Goal: Task Accomplishment & Management: Use online tool/utility

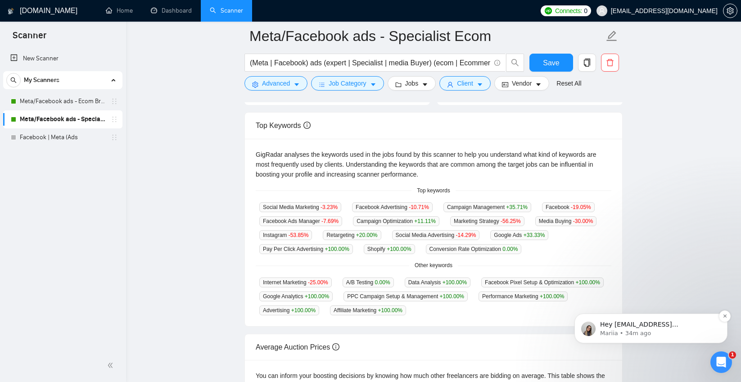
click at [623, 331] on p "Mariia • 34m ago" at bounding box center [658, 333] width 116 height 8
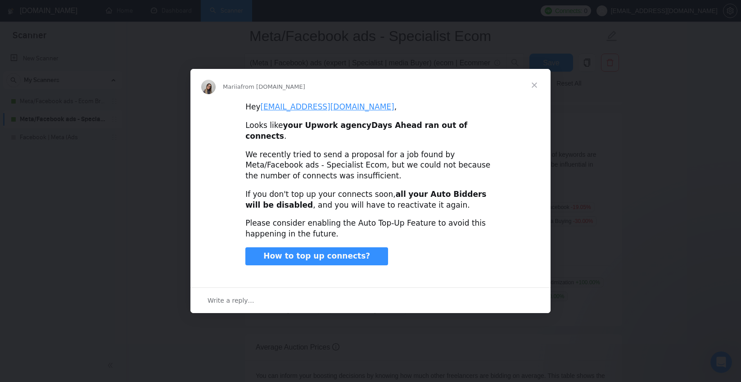
click at [538, 92] on span "Close" at bounding box center [534, 85] width 32 height 32
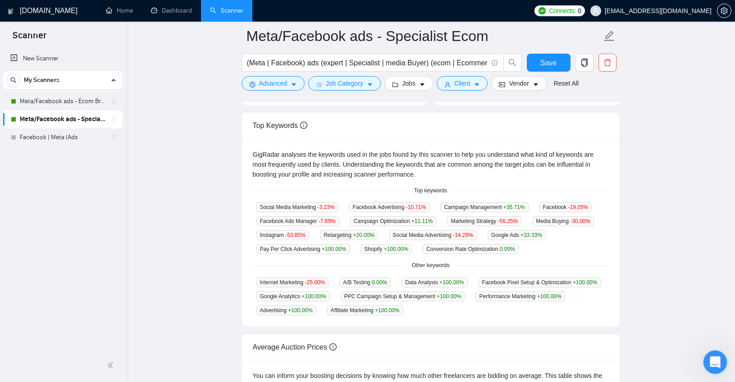
click at [724, 362] on html at bounding box center [714, 361] width 22 height 22
click at [719, 360] on icon "Open Intercom Messenger" at bounding box center [713, 361] width 15 height 15
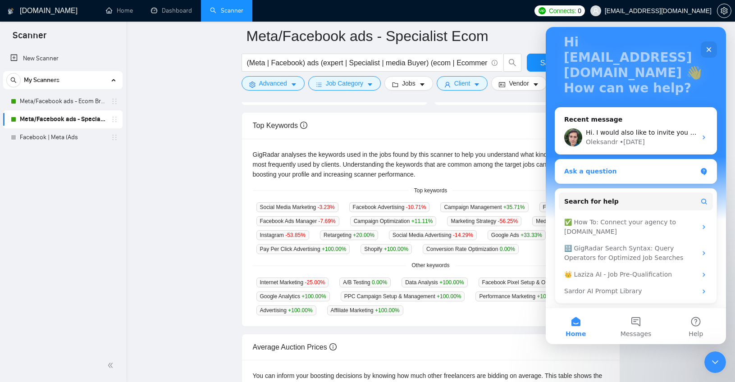
scroll to position [57, 0]
click at [192, 172] on main "Meta/Facebook ads - Specialist Ecom (Meta | Facebook) ads (expert | Specialist …" at bounding box center [431, 193] width 580 height 625
click at [640, 326] on button "Messages" at bounding box center [635, 326] width 60 height 36
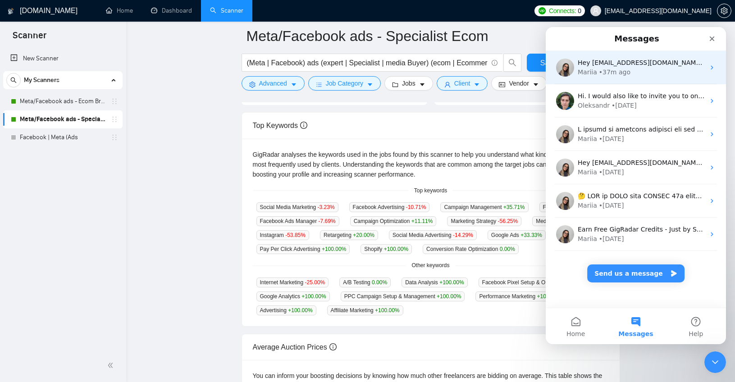
click at [639, 74] on div "Mariia • 37m ago" at bounding box center [640, 72] width 127 height 9
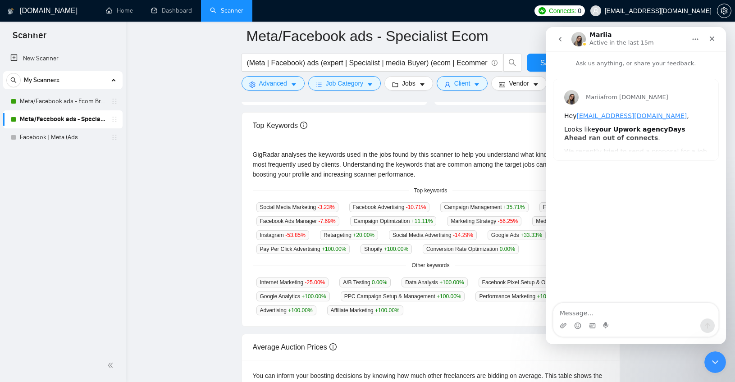
click at [627, 141] on div "Mariia from [DOMAIN_NAME] Hey [EMAIL_ADDRESS][DOMAIN_NAME] , Looks like your Up…" at bounding box center [635, 119] width 165 height 81
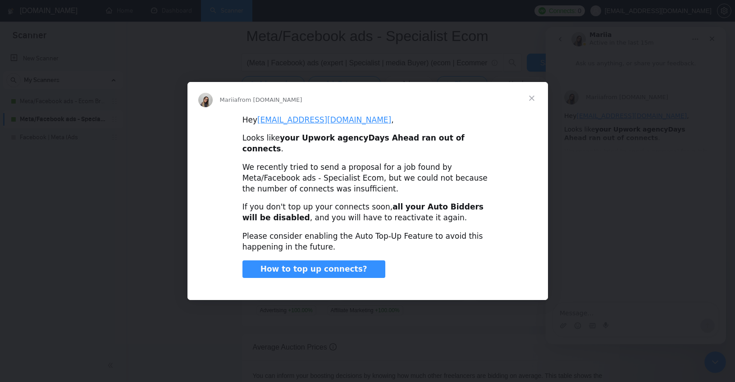
scroll to position [0, 0]
click at [330, 265] on span "How to top up connects?" at bounding box center [313, 268] width 107 height 9
click at [531, 106] on span "Close" at bounding box center [531, 98] width 32 height 32
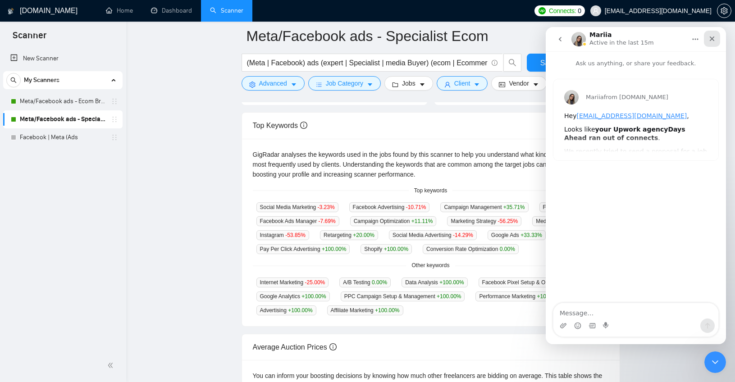
click at [710, 36] on icon "Close" at bounding box center [711, 38] width 7 height 7
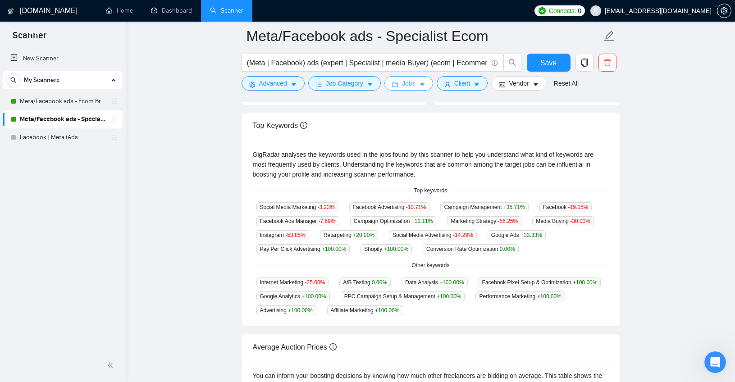
click at [413, 83] on span "Jobs" at bounding box center [409, 83] width 14 height 10
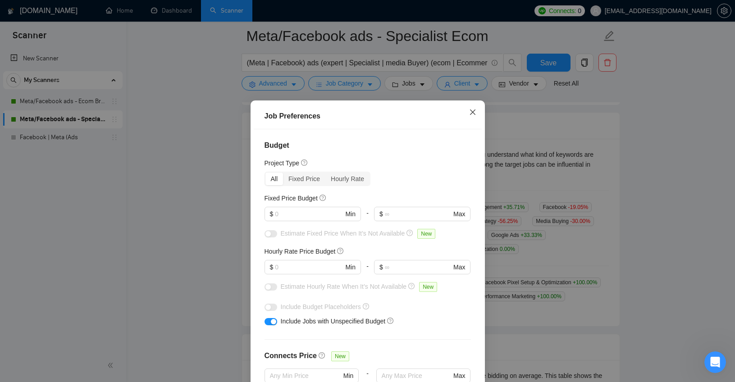
click at [474, 108] on span "Close" at bounding box center [472, 112] width 24 height 24
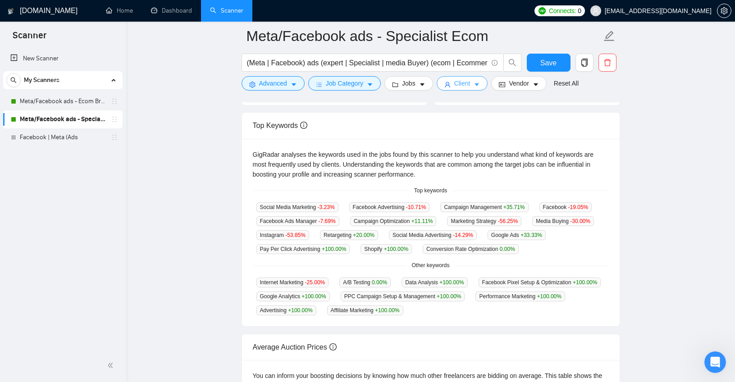
click at [464, 83] on span "Client" at bounding box center [462, 83] width 16 height 10
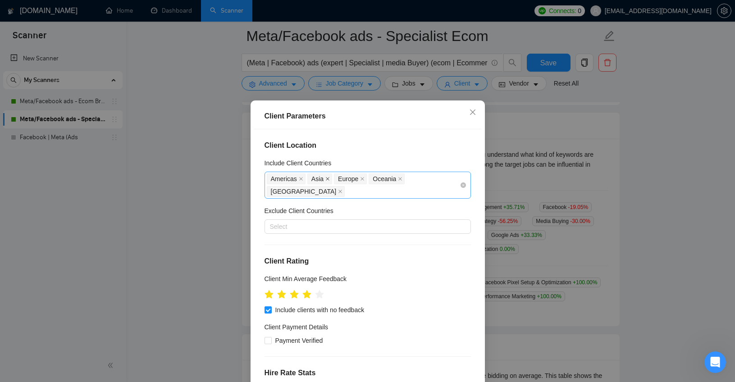
click at [325, 178] on icon "close" at bounding box center [327, 179] width 5 height 5
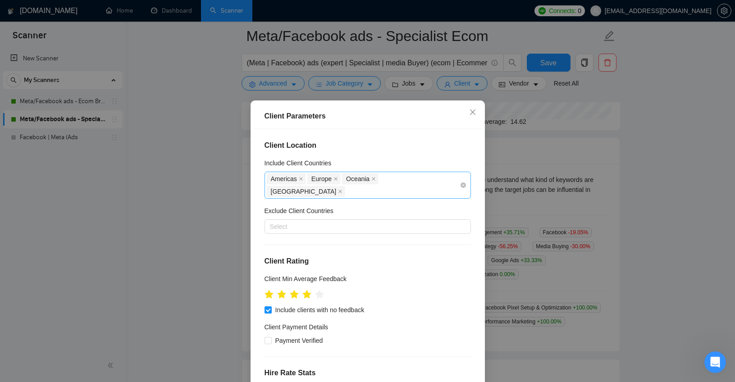
click at [418, 189] on div "[GEOGRAPHIC_DATA] [GEOGRAPHIC_DATA] [GEOGRAPHIC_DATA] [GEOGRAPHIC_DATA]" at bounding box center [363, 185] width 193 height 25
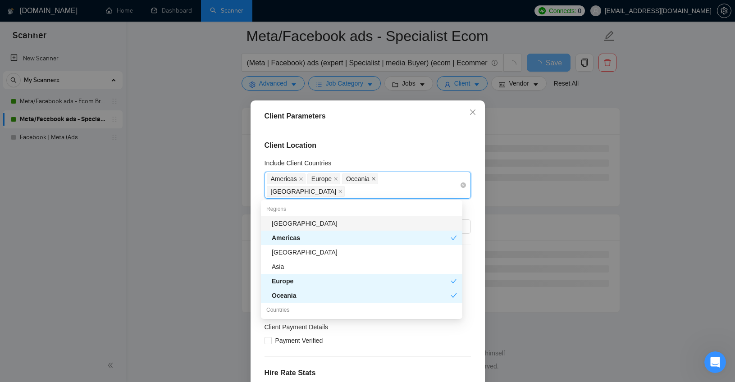
click at [372, 178] on icon "close" at bounding box center [373, 179] width 5 height 5
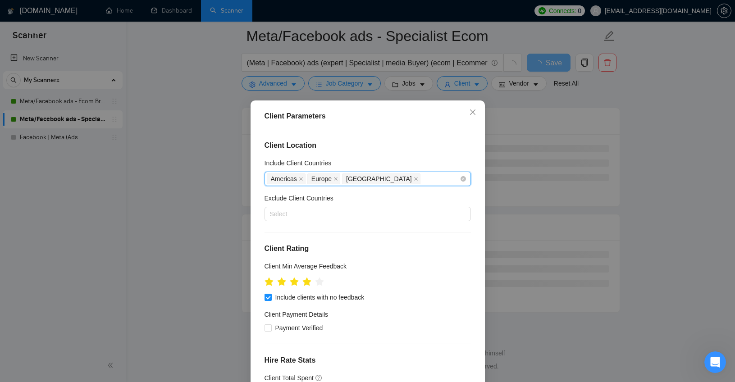
click at [426, 176] on div "Americas [GEOGRAPHIC_DATA] [GEOGRAPHIC_DATA]" at bounding box center [363, 179] width 193 height 13
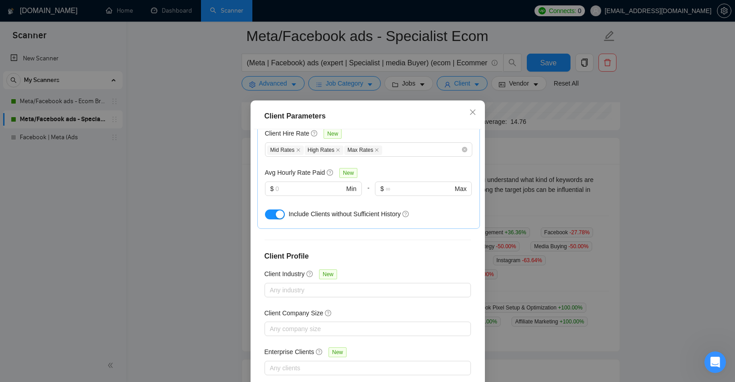
scroll to position [54, 0]
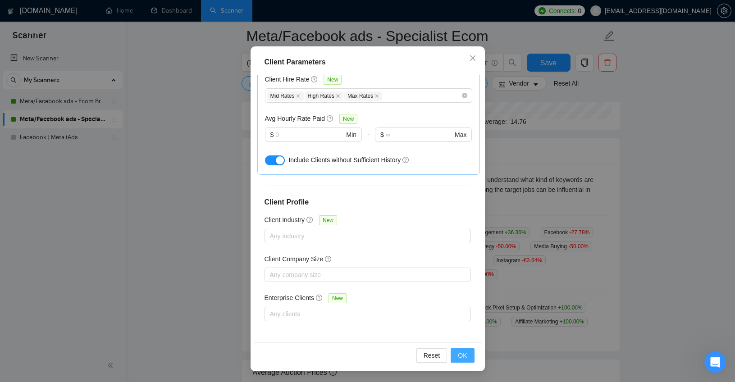
click at [462, 356] on span "OK" at bounding box center [462, 355] width 9 height 10
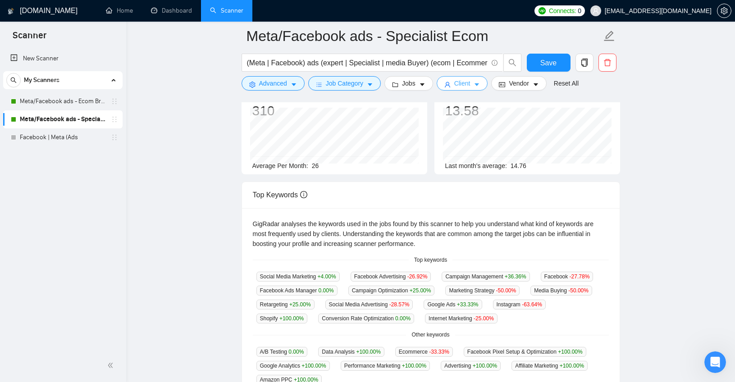
scroll to position [0, 0]
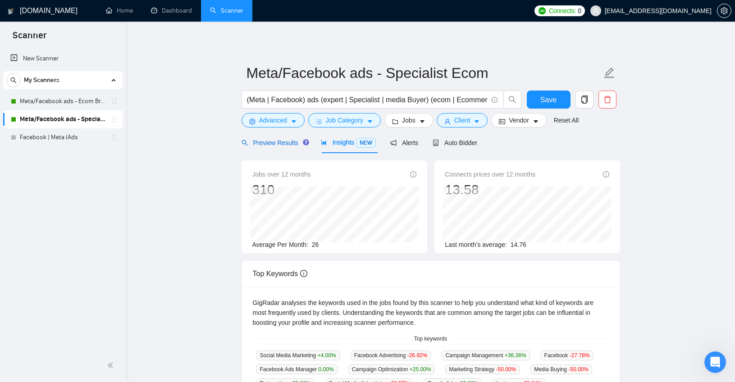
click at [258, 141] on span "Preview Results" at bounding box center [273, 142] width 65 height 7
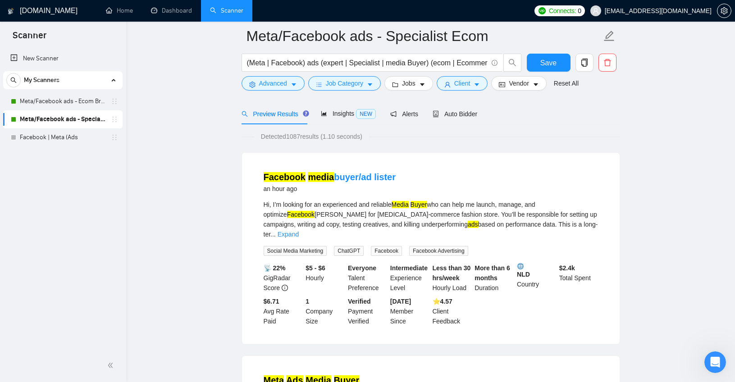
scroll to position [36, 0]
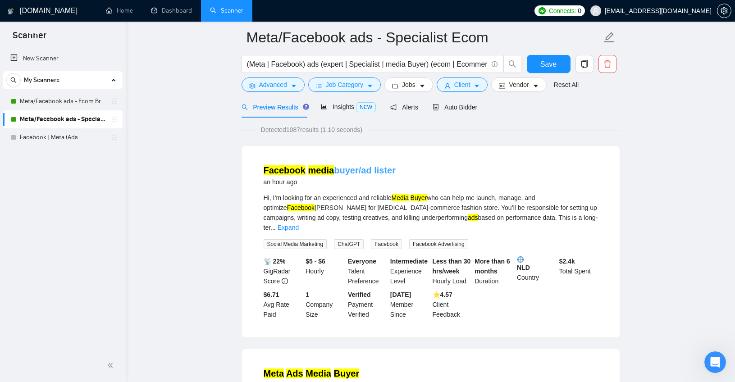
click at [336, 171] on link "Facebook media buyer/ad lister" at bounding box center [329, 170] width 132 height 10
click at [519, 84] on span "Vendor" at bounding box center [518, 85] width 20 height 10
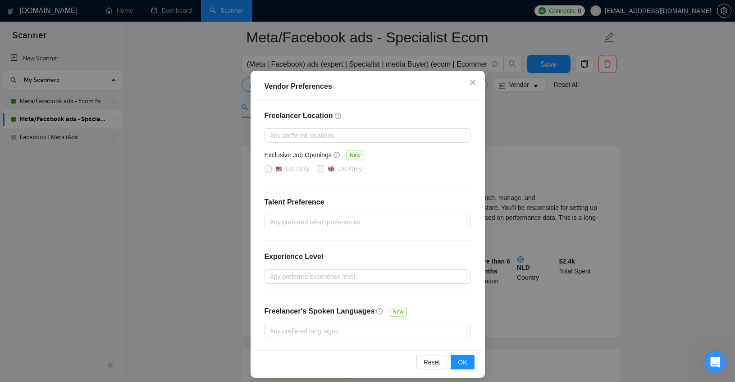
scroll to position [35, 0]
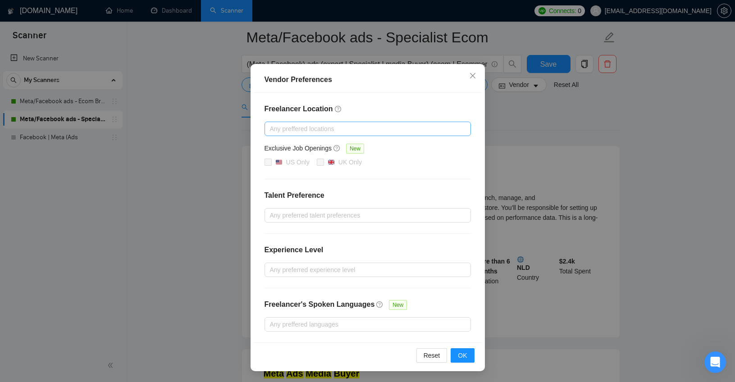
click at [290, 129] on div at bounding box center [363, 128] width 193 height 11
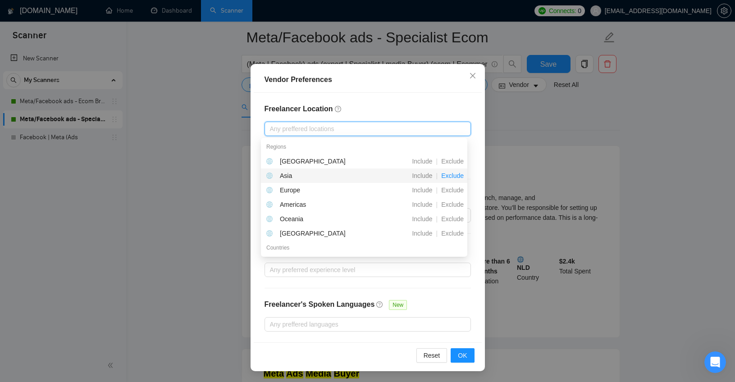
click at [455, 173] on span "Exclude" at bounding box center [452, 175] width 30 height 7
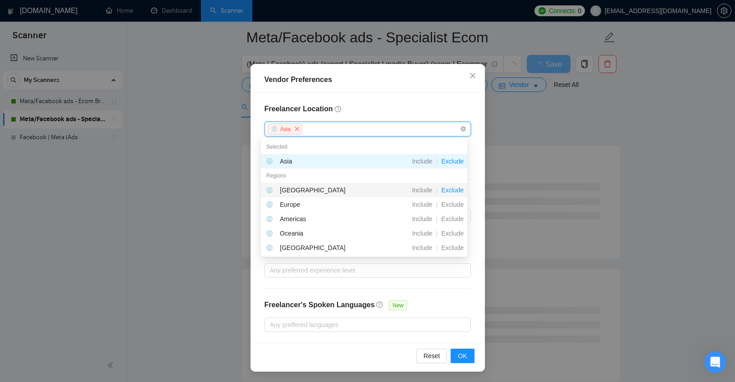
click at [453, 191] on span "Exclude" at bounding box center [452, 189] width 30 height 7
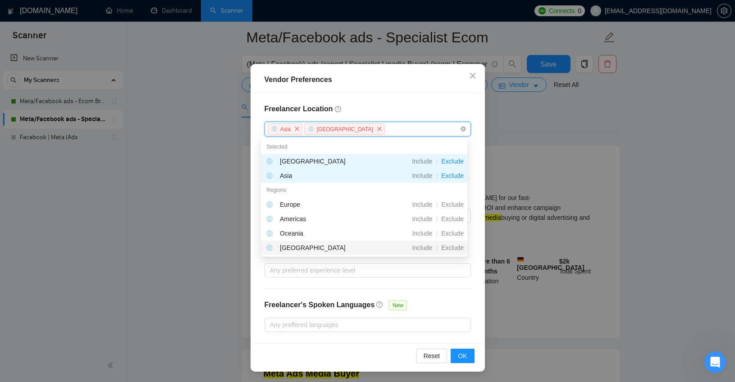
click at [449, 289] on div "Freelancer Location [GEOGRAPHIC_DATA] [GEOGRAPHIC_DATA] Exclusive Job Openings …" at bounding box center [368, 218] width 228 height 250
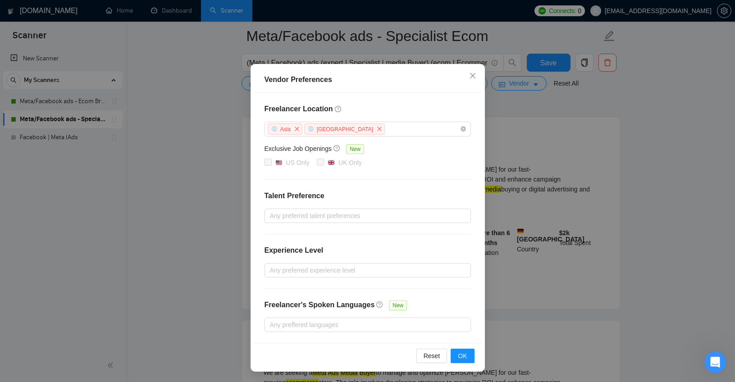
scroll to position [72, 0]
click at [462, 361] on button "OK" at bounding box center [461, 356] width 23 height 14
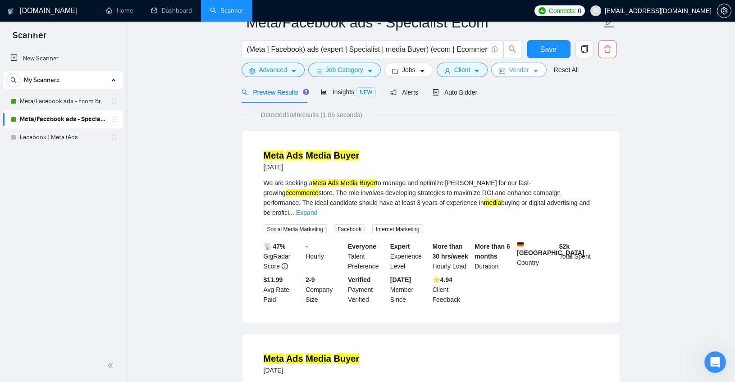
scroll to position [0, 0]
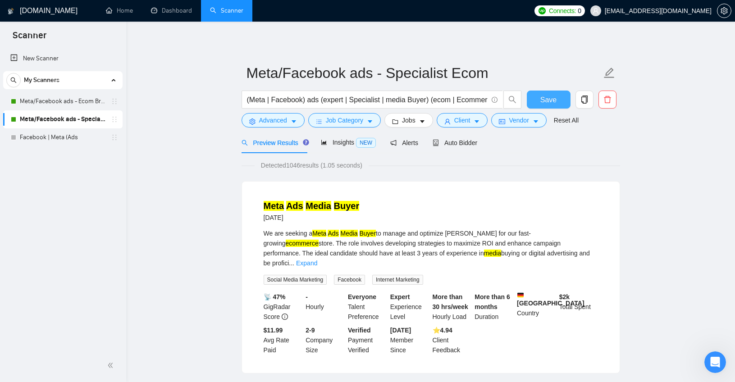
click at [543, 100] on span "Save" at bounding box center [548, 99] width 16 height 11
click at [43, 101] on link "Meta/Facebook ads - Ecom Broader" at bounding box center [63, 101] width 86 height 18
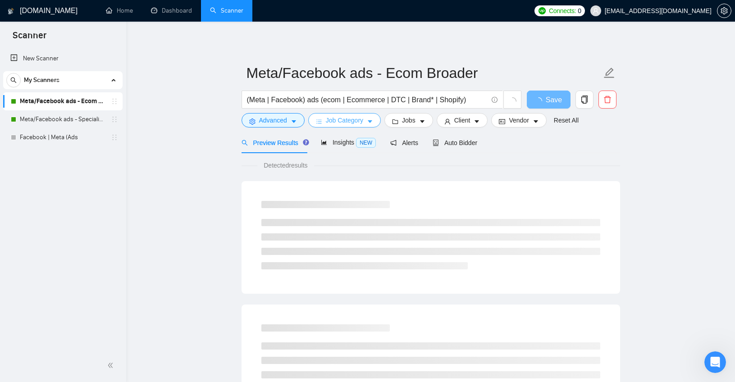
click at [369, 121] on icon "caret-down" at bounding box center [370, 121] width 6 height 6
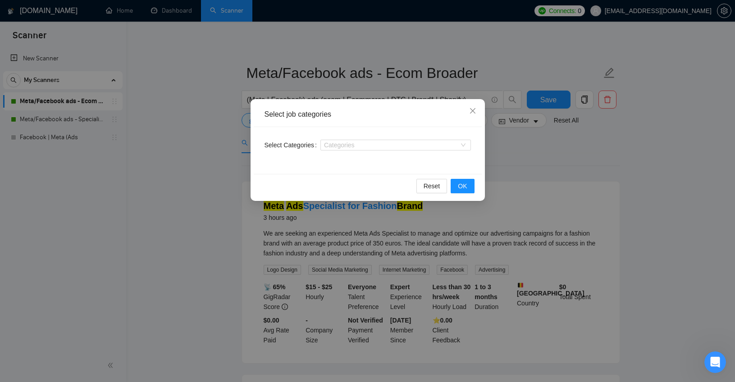
click at [565, 139] on div "Select job categories Select Categories Categories Reset OK" at bounding box center [367, 191] width 735 height 382
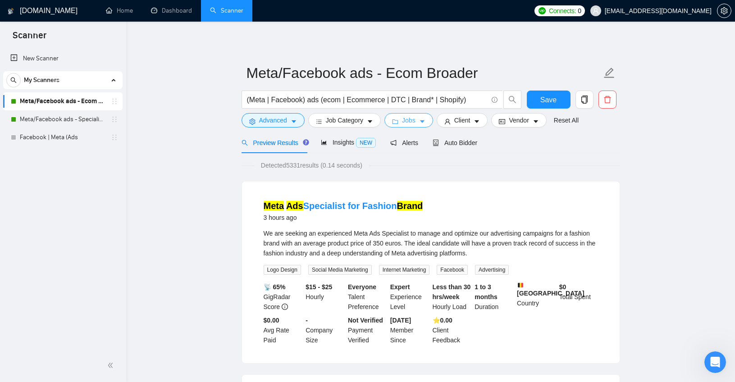
click at [412, 119] on span "Jobs" at bounding box center [409, 120] width 14 height 10
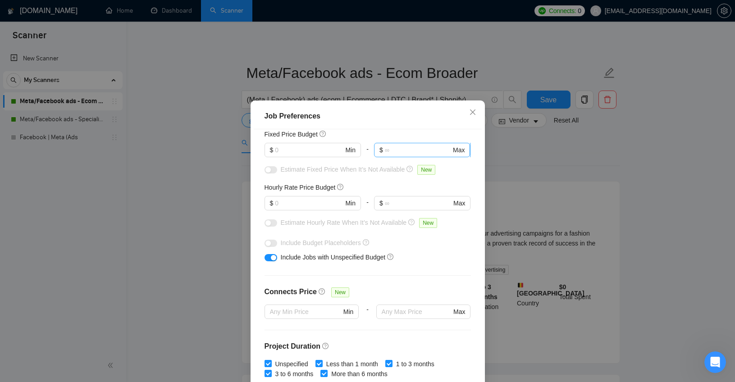
scroll to position [241, 0]
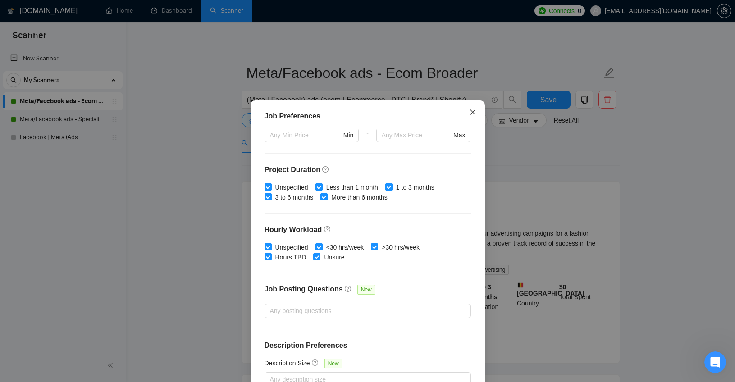
click at [468, 108] on span "Close" at bounding box center [472, 112] width 24 height 24
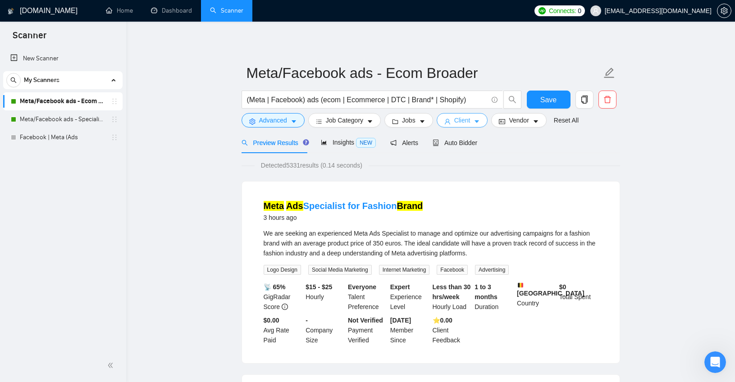
click at [470, 123] on span "Client" at bounding box center [462, 120] width 16 height 10
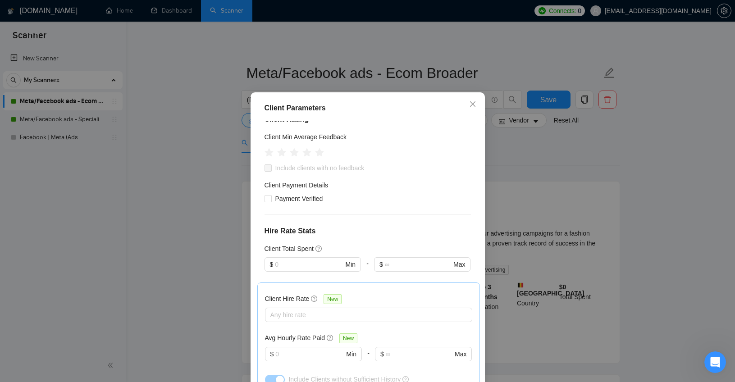
scroll to position [190, 0]
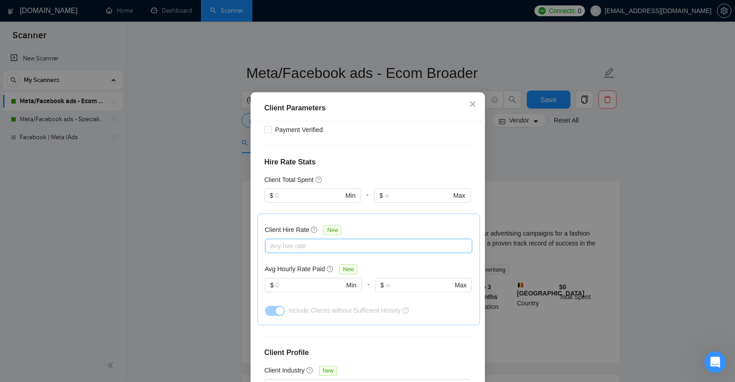
click at [319, 251] on div at bounding box center [364, 246] width 194 height 11
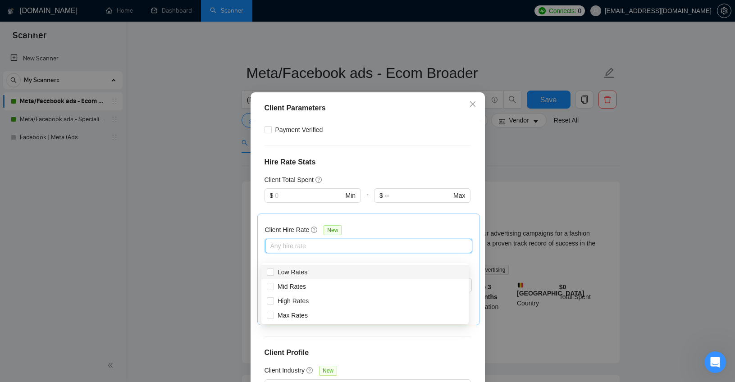
scroll to position [0, 0]
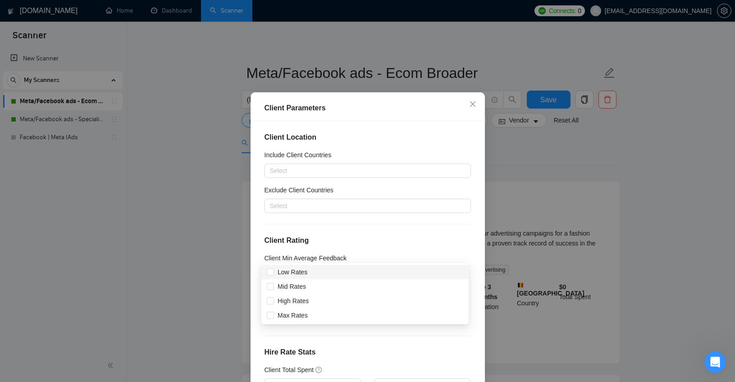
click at [435, 134] on div "Client Location Include Client Countries Select Exclude Client Countries Select…" at bounding box center [368, 255] width 228 height 268
click at [469, 108] on icon "close" at bounding box center [472, 103] width 7 height 7
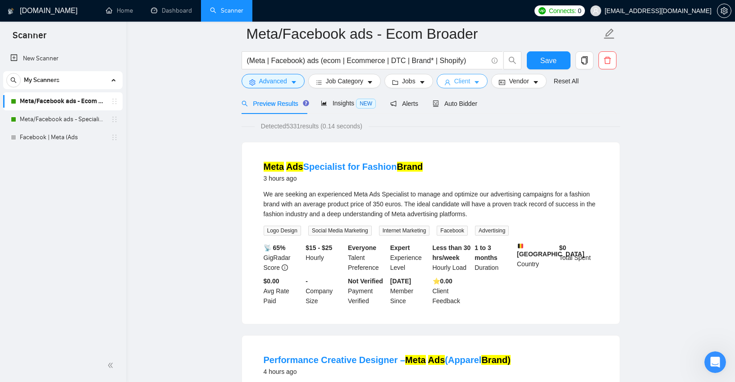
scroll to position [40, 0]
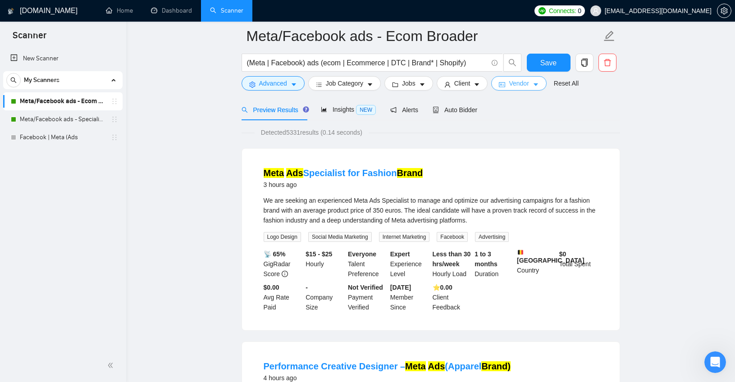
click at [538, 84] on icon "caret-down" at bounding box center [535, 85] width 6 height 6
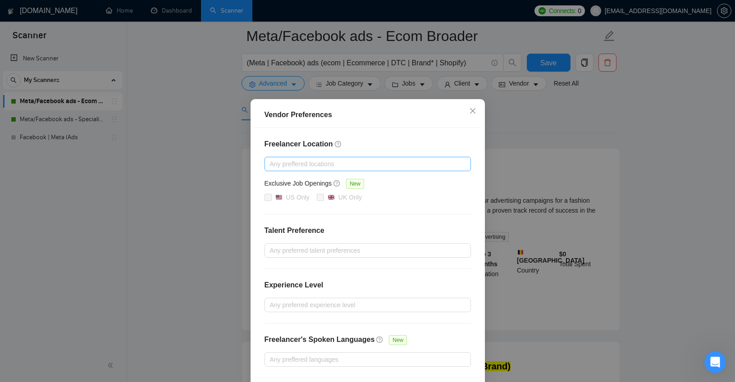
click at [326, 168] on div at bounding box center [363, 164] width 193 height 11
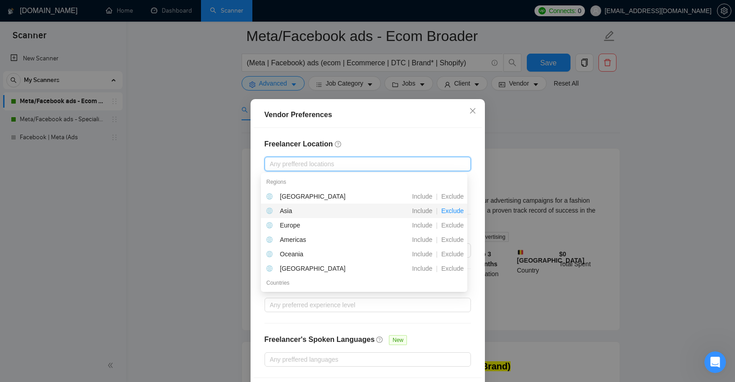
click at [454, 208] on span "Exclude" at bounding box center [452, 210] width 30 height 7
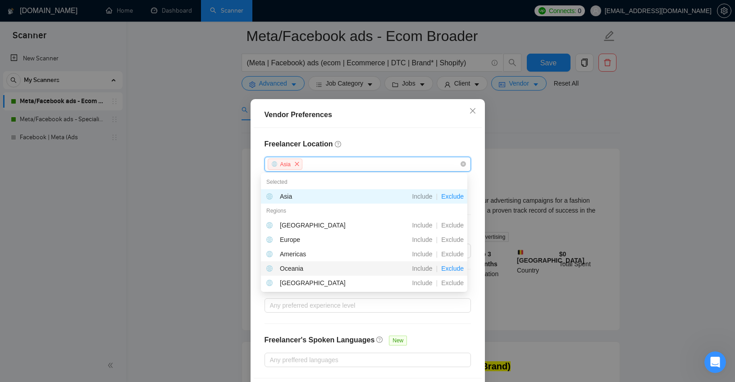
click at [456, 267] on span "Exclude" at bounding box center [452, 268] width 30 height 7
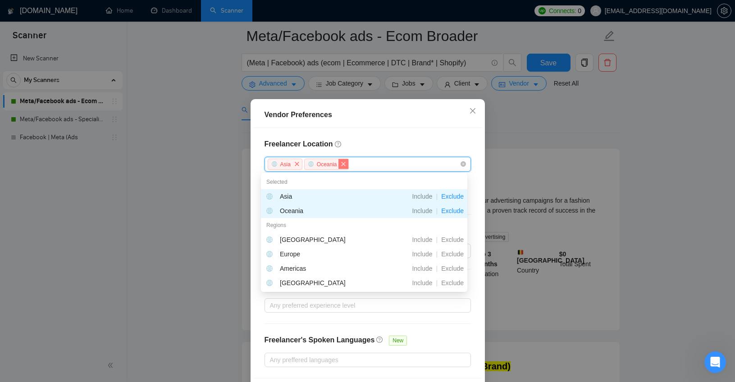
click at [341, 163] on icon "close" at bounding box center [343, 164] width 4 height 4
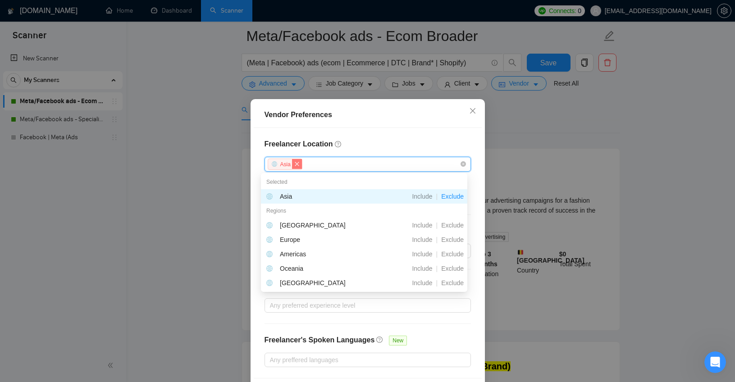
click at [292, 168] on span "close" at bounding box center [297, 164] width 10 height 10
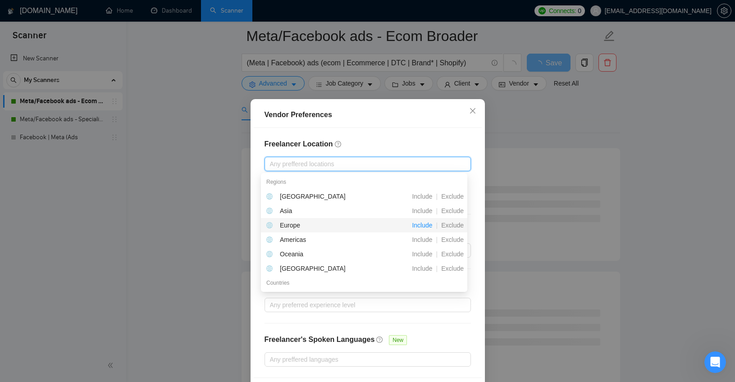
click at [422, 224] on span "Include" at bounding box center [421, 225] width 27 height 7
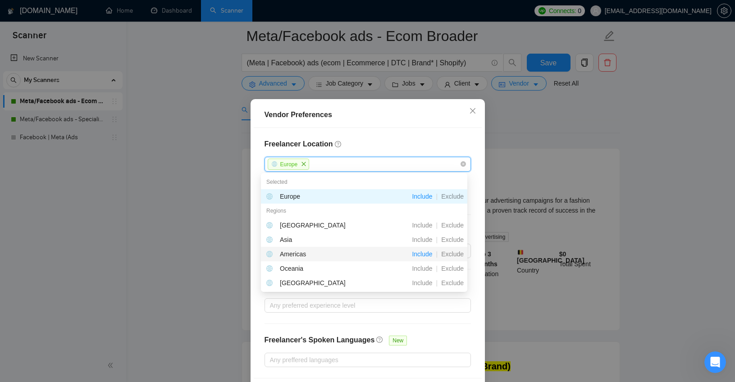
click at [421, 254] on span "Include" at bounding box center [421, 253] width 27 height 7
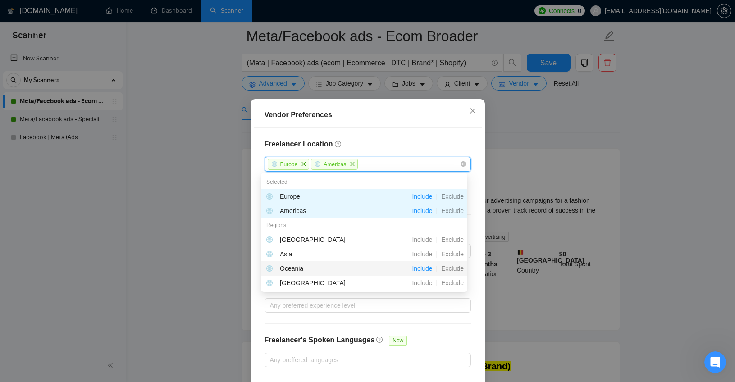
click at [421, 268] on span "Include" at bounding box center [421, 268] width 27 height 7
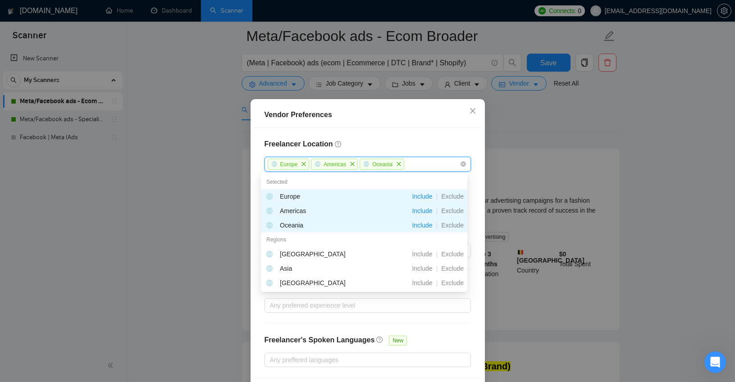
click at [422, 226] on span "Include" at bounding box center [421, 225] width 27 height 7
click at [441, 224] on span "Exclude" at bounding box center [452, 225] width 30 height 7
click at [396, 163] on icon "close" at bounding box center [398, 163] width 5 height 5
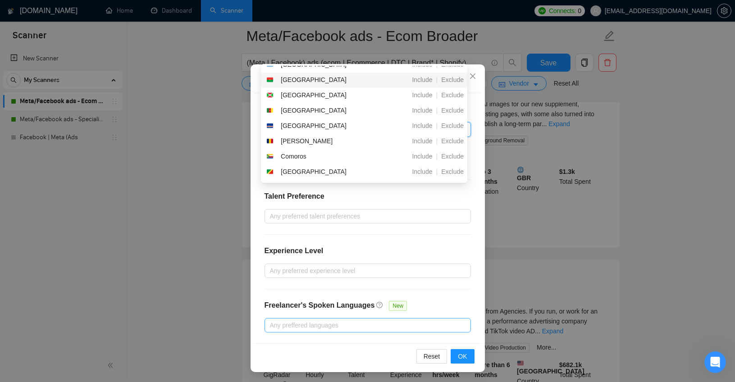
scroll to position [35, 0]
click at [458, 351] on span "OK" at bounding box center [462, 356] width 9 height 10
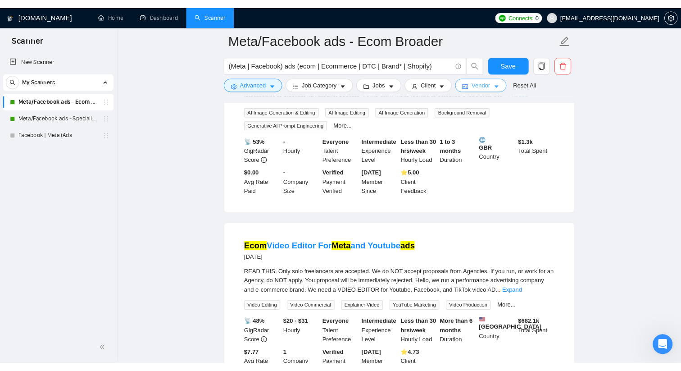
scroll to position [0, 0]
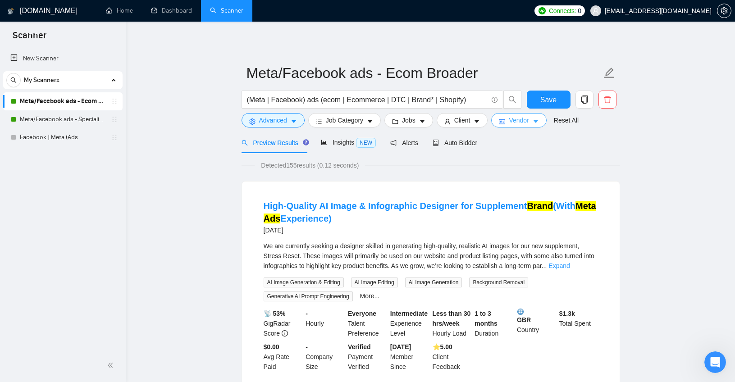
click at [524, 119] on span "Vendor" at bounding box center [518, 120] width 20 height 10
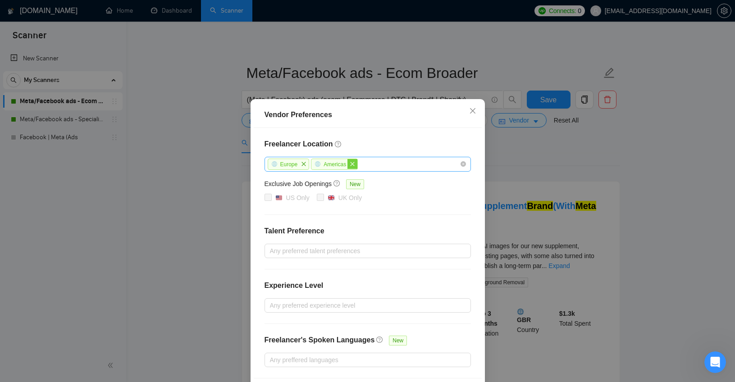
click at [353, 165] on icon "close" at bounding box center [352, 163] width 5 height 5
click at [304, 166] on span "close" at bounding box center [304, 164] width 10 height 10
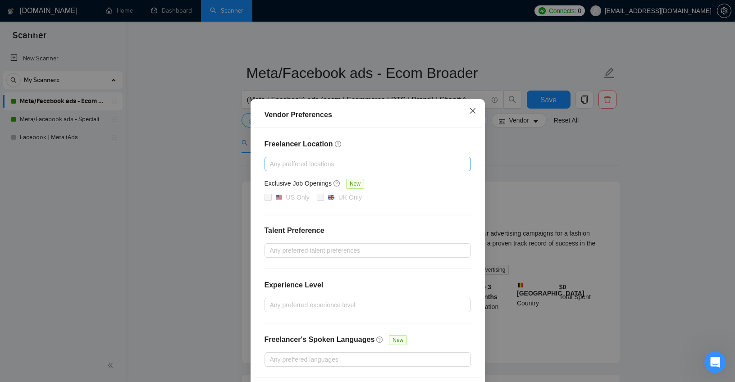
click at [469, 111] on icon "close" at bounding box center [472, 110] width 7 height 7
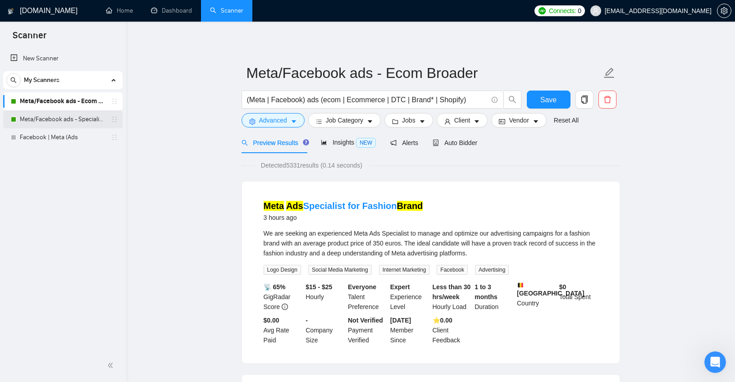
click at [53, 119] on link "Meta/Facebook ads - Specialist Ecom" at bounding box center [63, 119] width 86 height 18
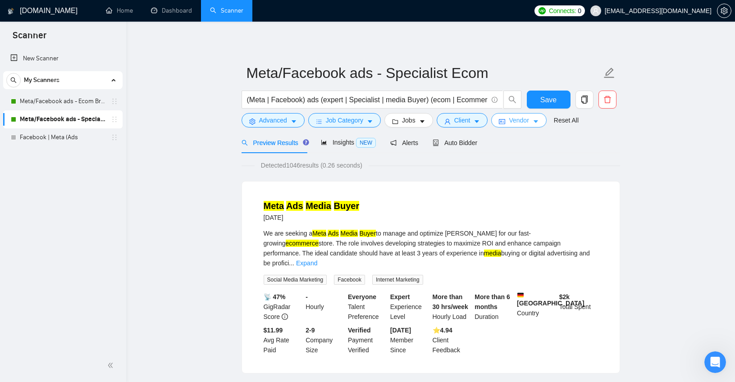
click at [528, 121] on span "Vendor" at bounding box center [518, 120] width 20 height 10
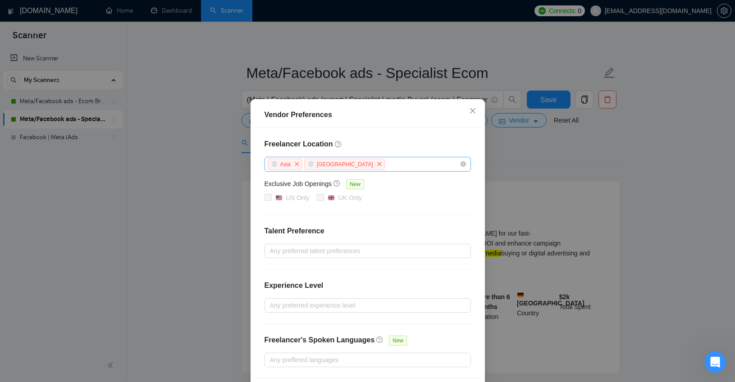
drag, startPoint x: 336, startPoint y: 165, endPoint x: 300, endPoint y: 166, distance: 36.0
click at [374, 165] on span "close" at bounding box center [379, 164] width 10 height 10
click at [295, 164] on icon "close" at bounding box center [297, 164] width 4 height 4
click at [470, 111] on icon "close" at bounding box center [472, 110] width 7 height 7
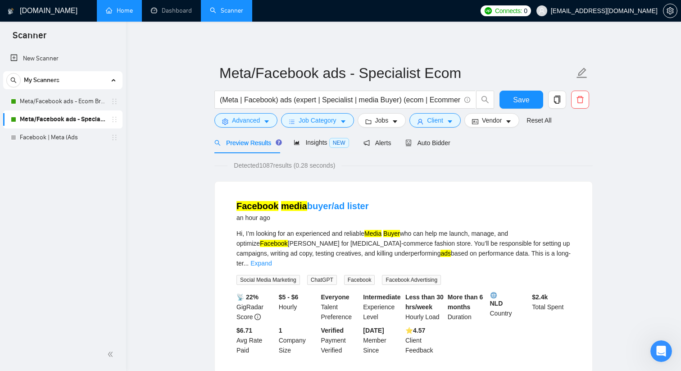
click at [126, 9] on link "Home" at bounding box center [119, 11] width 27 height 8
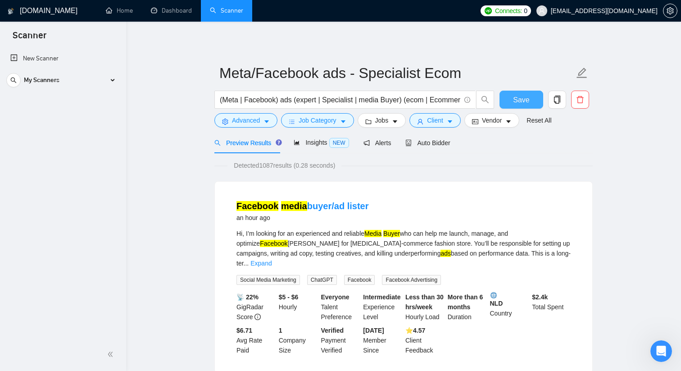
click at [523, 103] on span "Save" at bounding box center [521, 99] width 16 height 11
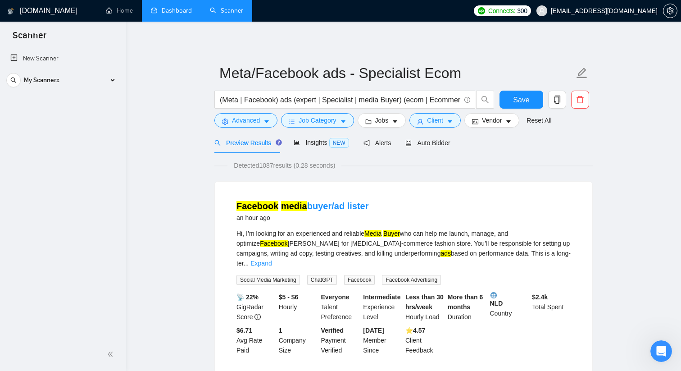
click at [171, 9] on link "Dashboard" at bounding box center [171, 11] width 41 height 8
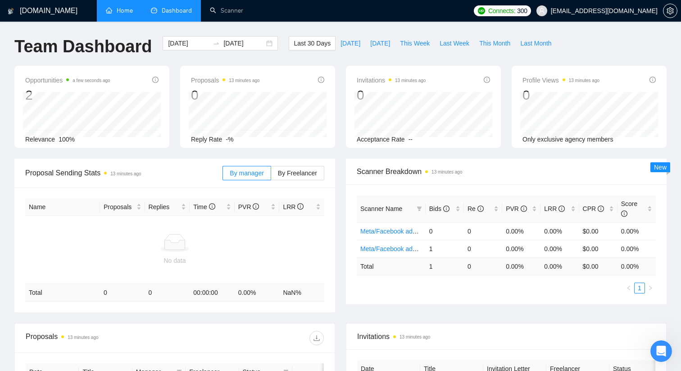
click at [125, 9] on link "Home" at bounding box center [119, 11] width 27 height 8
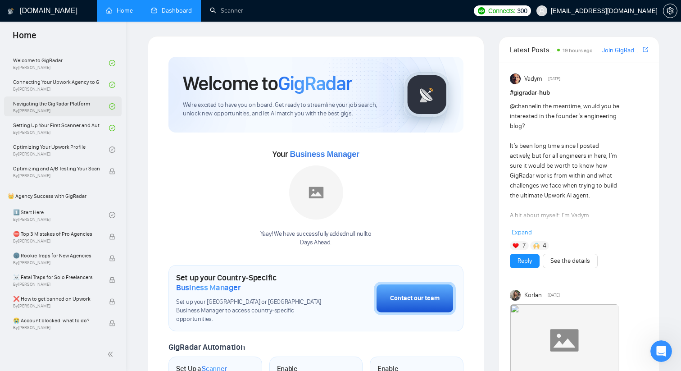
scroll to position [68, 0]
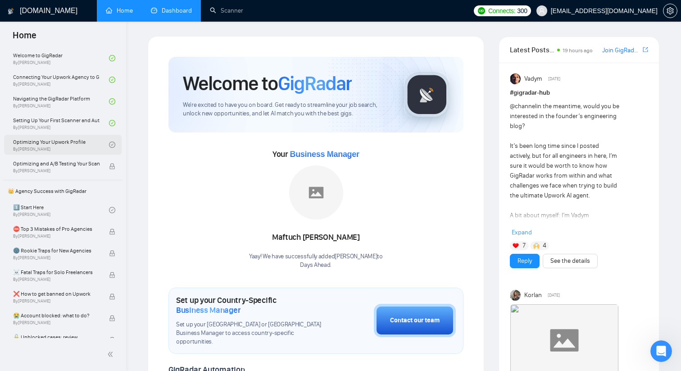
click at [77, 140] on link "Optimizing Your Upwork Profile By [PERSON_NAME]" at bounding box center [61, 145] width 96 height 20
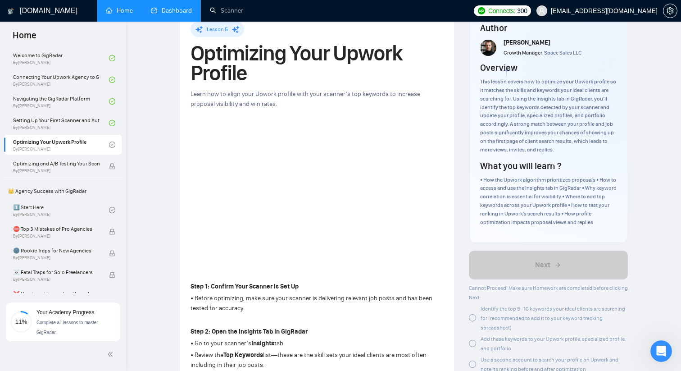
scroll to position [36, 0]
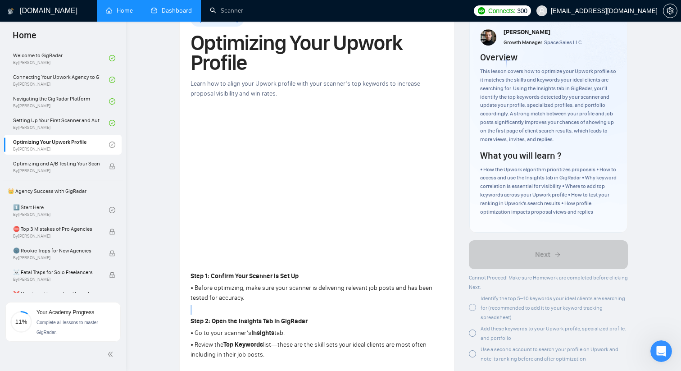
drag, startPoint x: 326, startPoint y: 314, endPoint x: 326, endPoint y: 305, distance: 8.6
click at [320, 281] on p "Step 1: Confirm Your Scanner Is Set Up" at bounding box center [317, 276] width 253 height 10
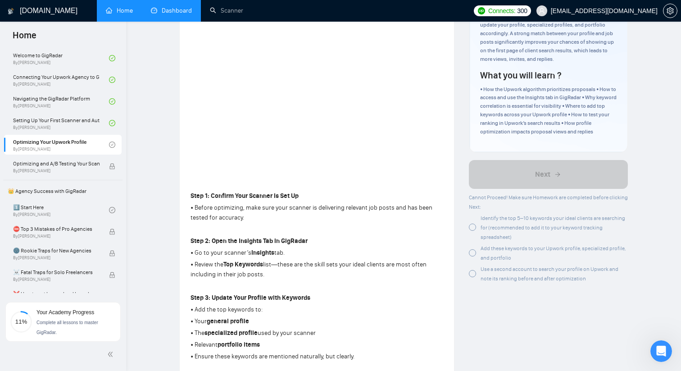
scroll to position [119, 0]
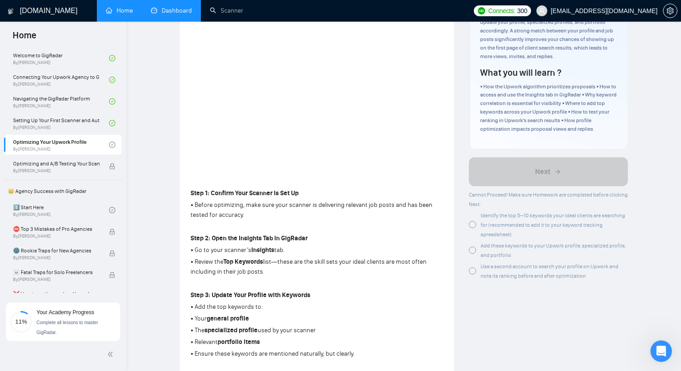
click at [472, 226] on div at bounding box center [472, 224] width 7 height 7
click at [471, 251] on div at bounding box center [472, 249] width 7 height 7
click at [472, 271] on div at bounding box center [472, 270] width 7 height 7
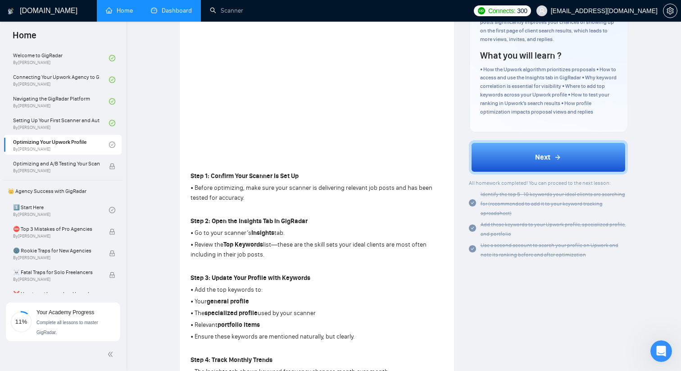
scroll to position [142, 0]
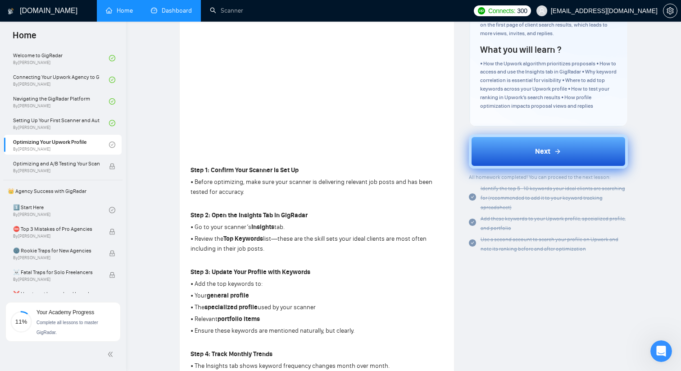
click at [535, 157] on button "Next" at bounding box center [548, 151] width 159 height 34
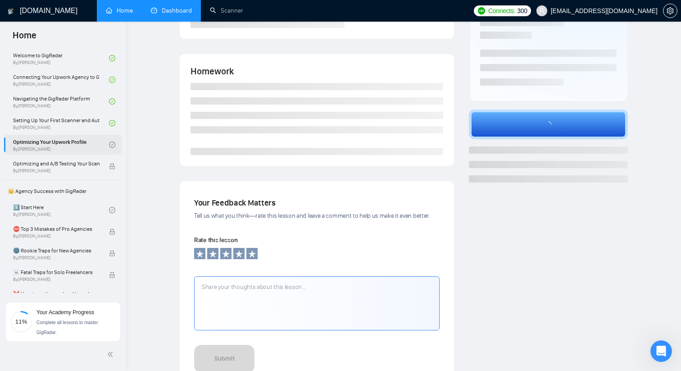
scroll to position [120, 0]
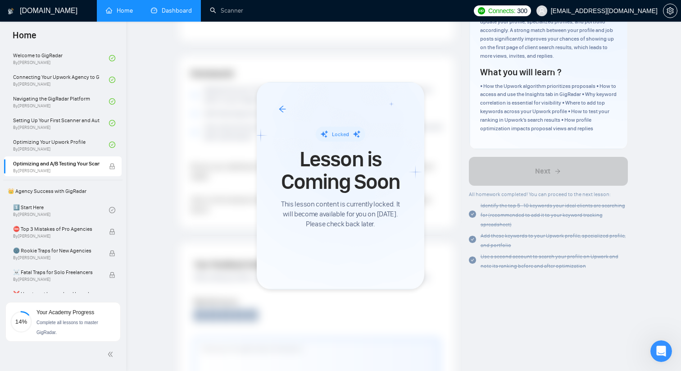
click at [50, 212] on div at bounding box center [340, 185] width 681 height 371
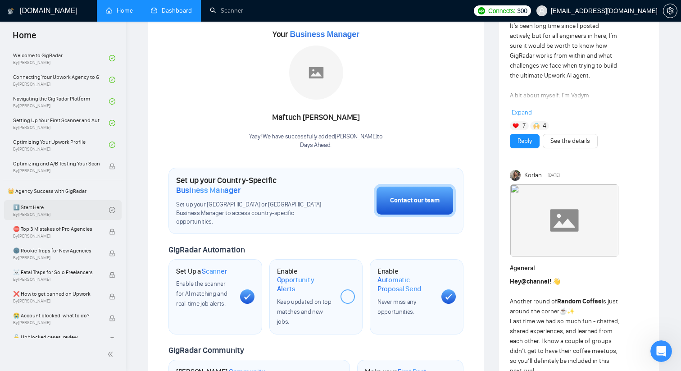
click at [23, 208] on link "1️⃣ Start Here By [PERSON_NAME]" at bounding box center [61, 210] width 96 height 20
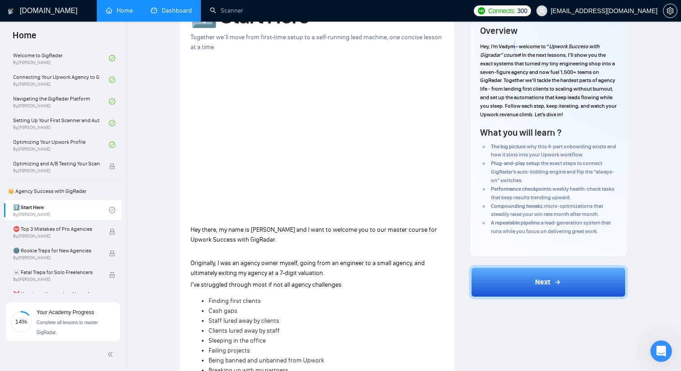
scroll to position [64, 0]
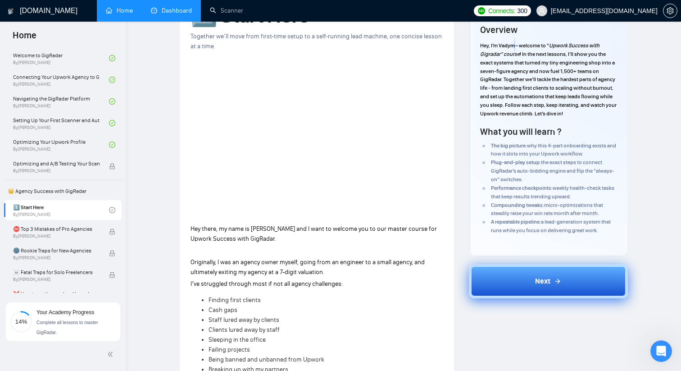
click at [576, 289] on button "Next" at bounding box center [548, 281] width 159 height 34
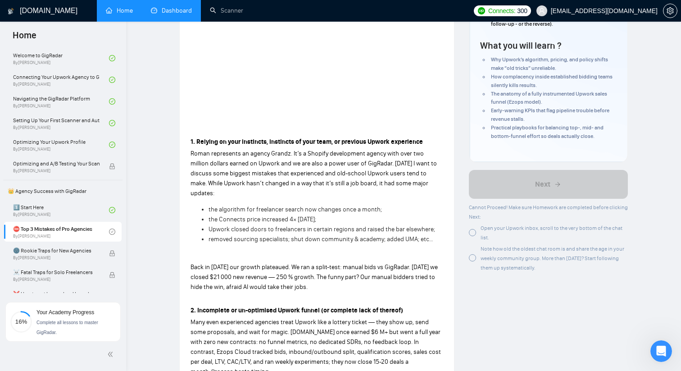
scroll to position [182, 0]
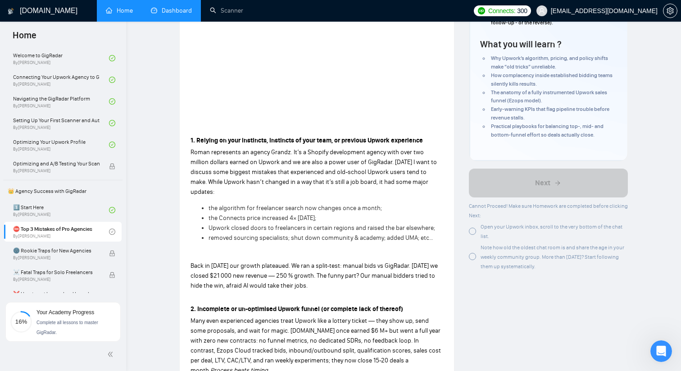
click at [476, 230] on div at bounding box center [472, 230] width 7 height 7
click at [474, 256] on div at bounding box center [472, 256] width 7 height 7
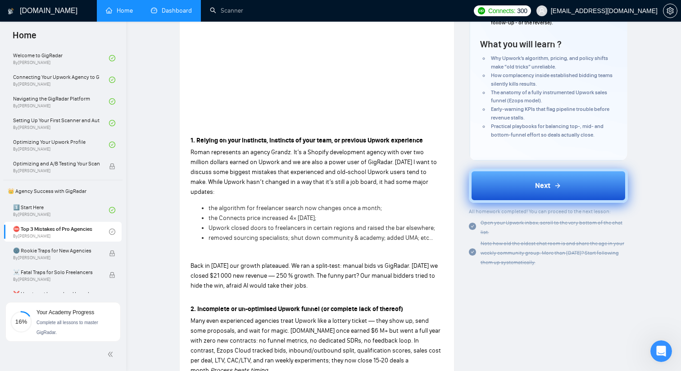
click at [540, 186] on span "Next" at bounding box center [542, 185] width 15 height 11
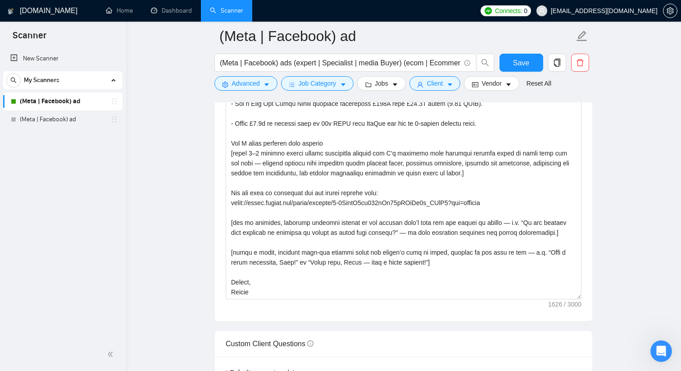
scroll to position [109, 0]
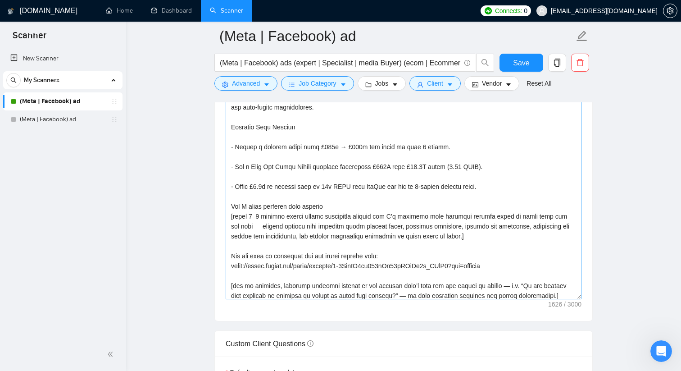
scroll to position [44, 0]
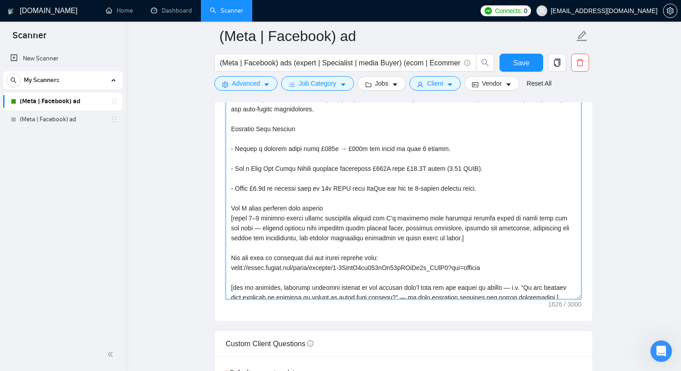
click at [332, 150] on textarea "Cover letter template:" at bounding box center [404, 197] width 356 height 203
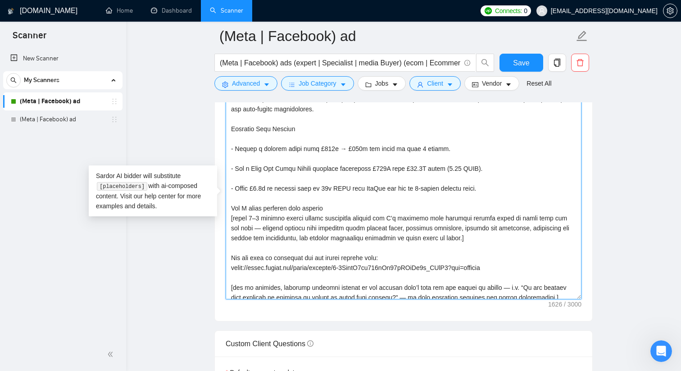
click at [358, 183] on textarea "Cover letter template:" at bounding box center [404, 197] width 356 height 203
type textarea "Hi [write a personal greeting using the client’s name or company name (if avail…"
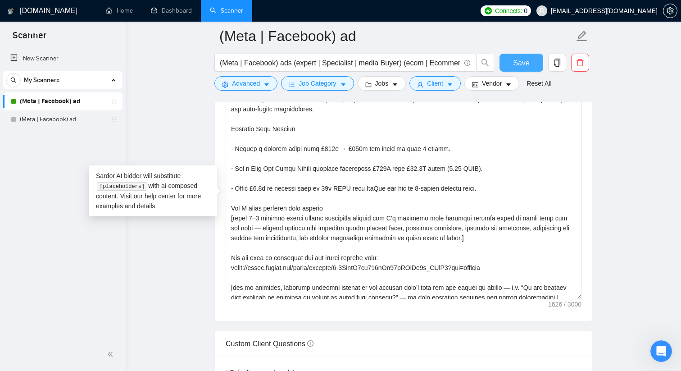
click at [514, 60] on span "Save" at bounding box center [521, 62] width 16 height 11
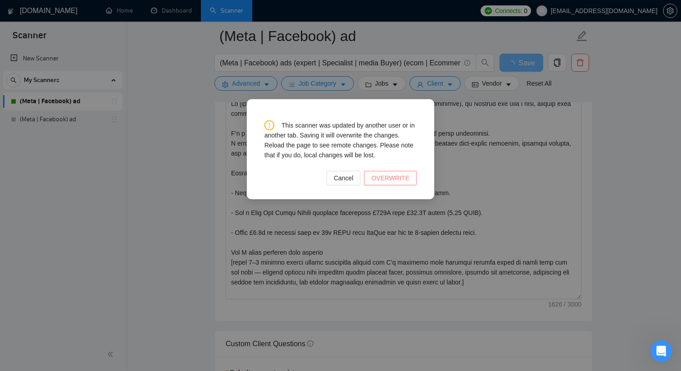
click at [397, 174] on span "OVERWRITE" at bounding box center [390, 178] width 38 height 10
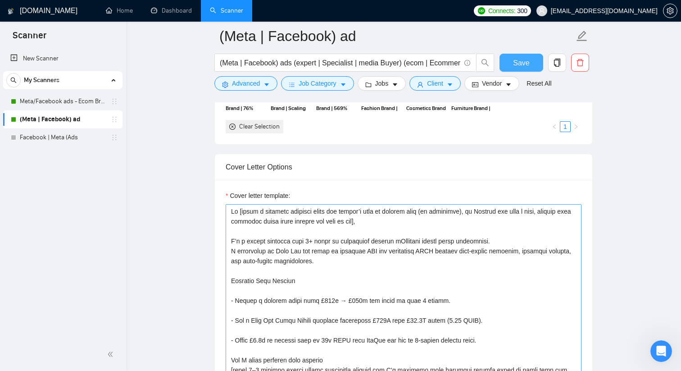
scroll to position [885, 0]
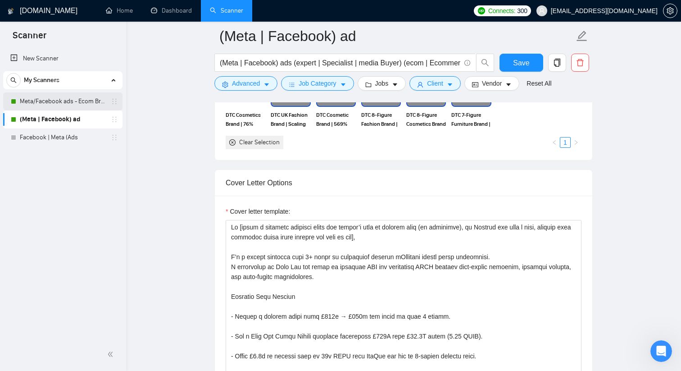
click at [40, 103] on link "Meta/Facebook ads - Ecom Broader" at bounding box center [63, 101] width 86 height 18
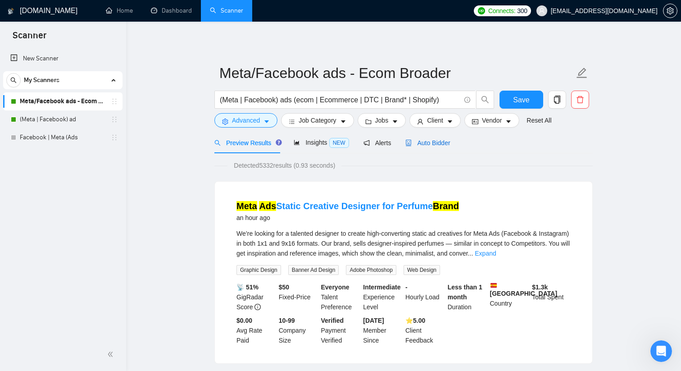
click at [436, 145] on span "Auto Bidder" at bounding box center [427, 142] width 45 height 7
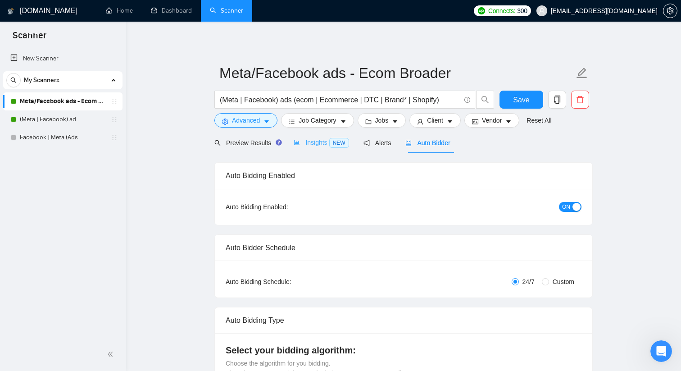
checkbox input "true"
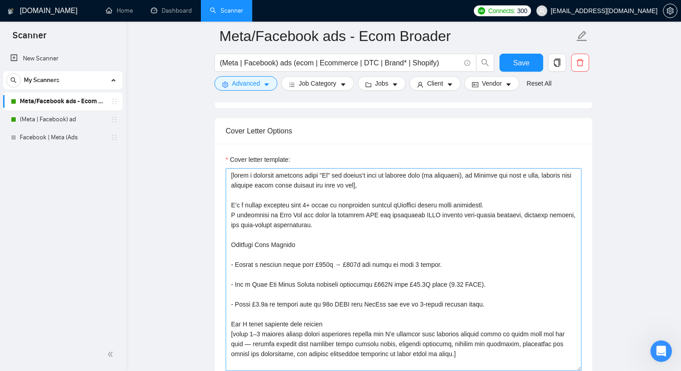
scroll to position [27, 0]
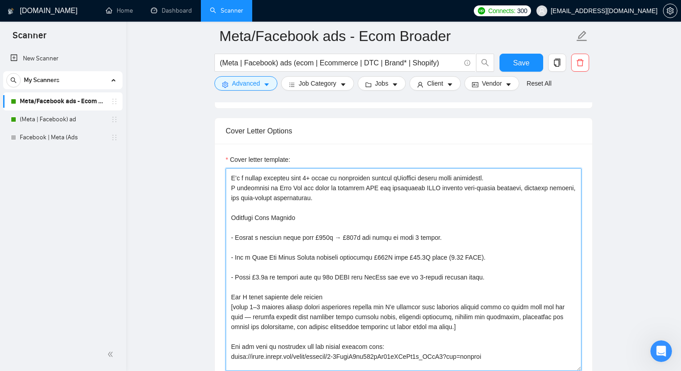
click at [335, 239] on textarea "Cover letter template:" at bounding box center [404, 269] width 356 height 203
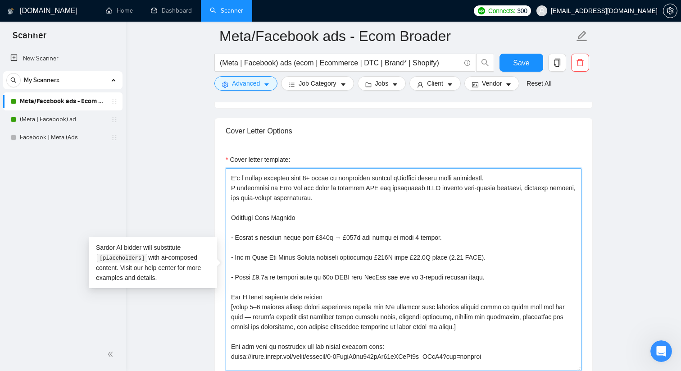
click at [383, 262] on textarea "Cover letter template:" at bounding box center [404, 269] width 356 height 203
type textarea "[write a personal greeting using "Hi" the client’s name or company name (if ava…"
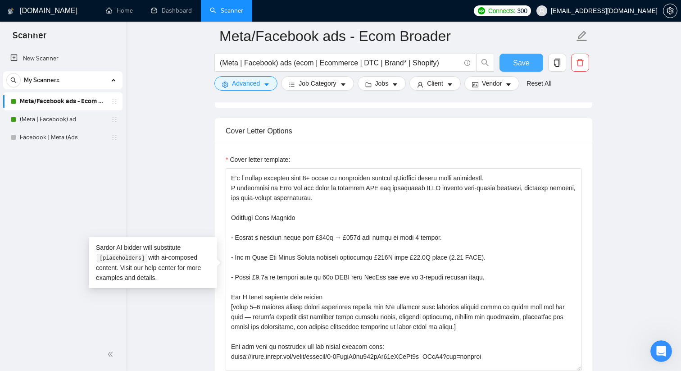
click at [527, 65] on span "Save" at bounding box center [521, 62] width 16 height 11
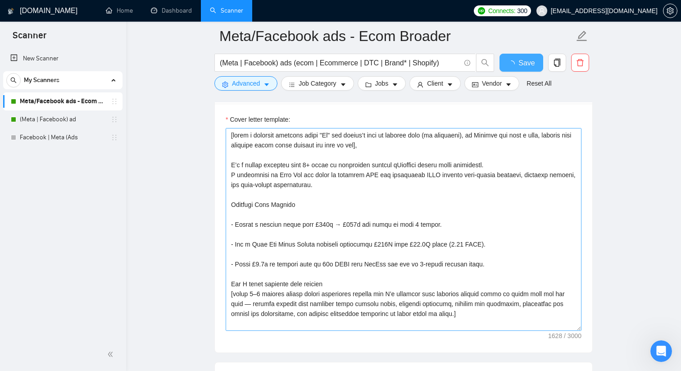
checkbox input "true"
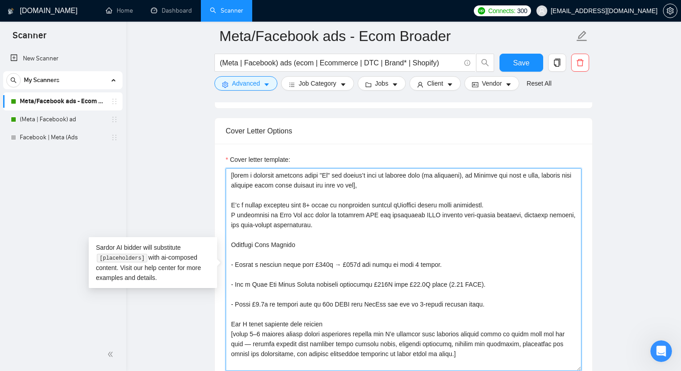
drag, startPoint x: 230, startPoint y: 175, endPoint x: 409, endPoint y: 186, distance: 179.6
click at [409, 186] on textarea "Cover letter template:" at bounding box center [404, 269] width 356 height 203
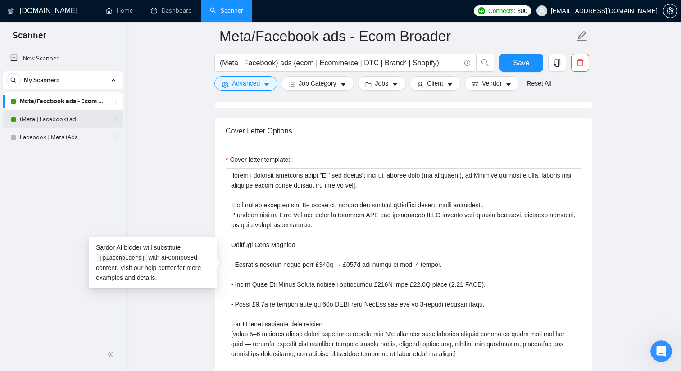
click at [68, 125] on link "(Meta | Facebook) ad" at bounding box center [63, 119] width 86 height 18
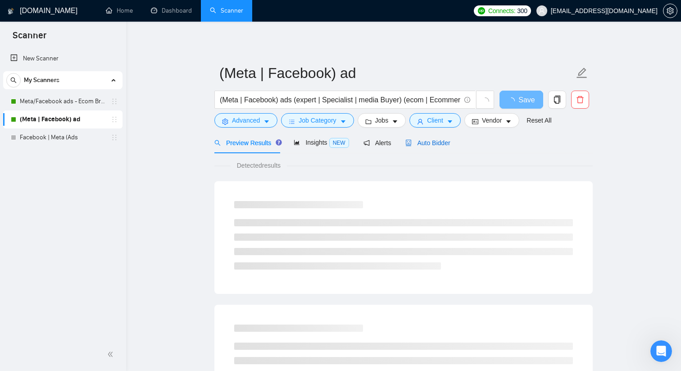
click at [425, 142] on span "Auto Bidder" at bounding box center [427, 142] width 45 height 7
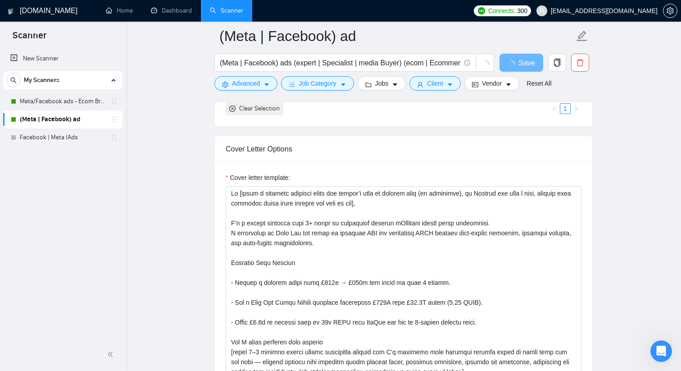
scroll to position [908, 0]
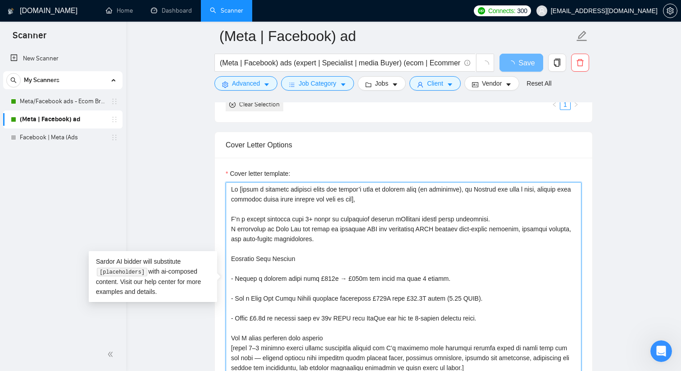
drag, startPoint x: 230, startPoint y: 187, endPoint x: 397, endPoint y: 198, distance: 167.0
click at [397, 198] on textarea "Cover letter template:" at bounding box center [404, 283] width 356 height 203
paste textarea "[write a personal greeting using "Hi""
type textarea "[write a personal greeting using "Hi" the client’s name or company name (if ava…"
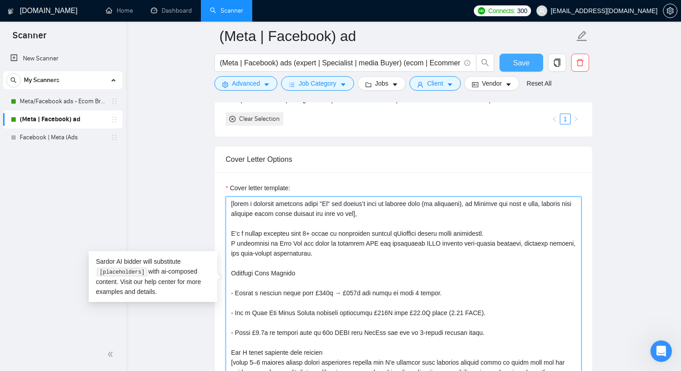
type textarea "[write a personal greeting using "Hi" the client’s name or company name (if ava…"
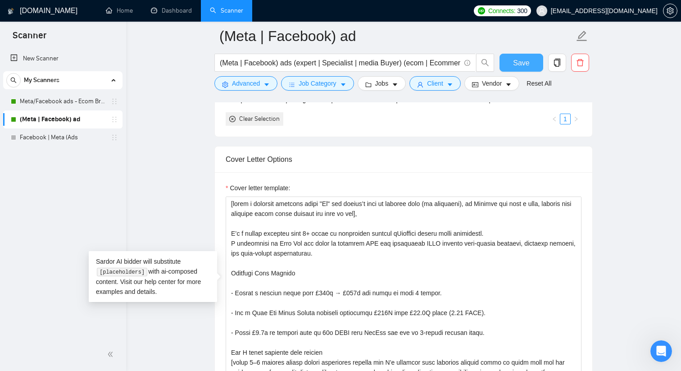
click at [529, 64] on button "Save" at bounding box center [521, 63] width 44 height 18
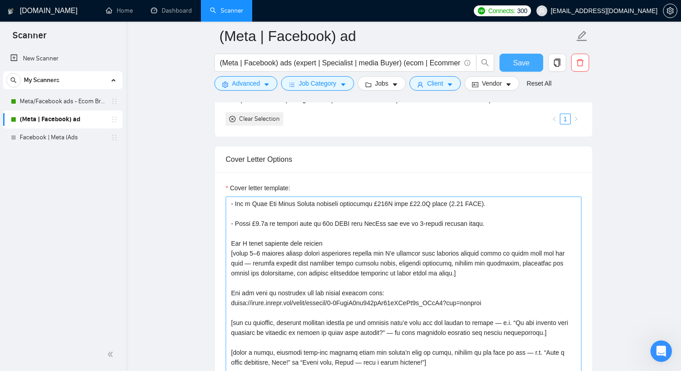
scroll to position [0, 0]
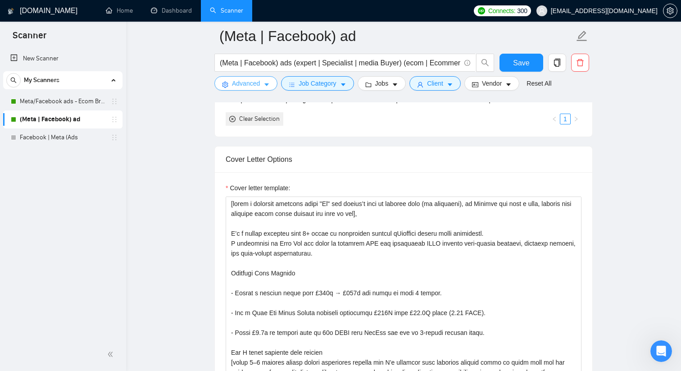
click at [258, 84] on span "Advanced" at bounding box center [246, 83] width 28 height 10
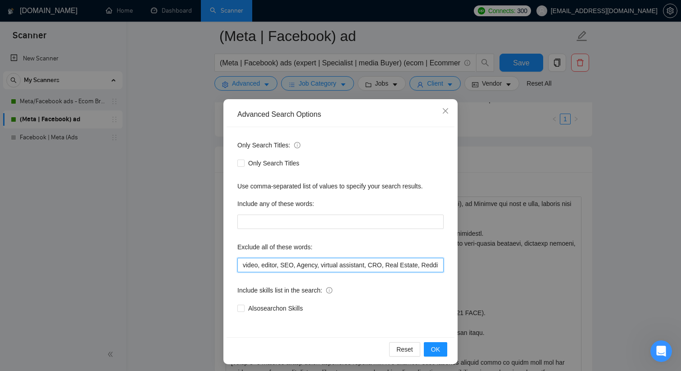
drag, startPoint x: 337, startPoint y: 265, endPoint x: 185, endPoint y: 267, distance: 152.2
click at [185, 267] on div "Advanced Search Options Only Search Titles: Only Search Titles Use comma-separa…" at bounding box center [340, 185] width 681 height 371
click at [276, 264] on input "video, editor, SEO, Agency, virtual assistant, CRO, Real Estate, Reddit, TikTok…" at bounding box center [340, 265] width 206 height 14
drag, startPoint x: 317, startPoint y: 265, endPoint x: 465, endPoint y: 279, distance: 148.8
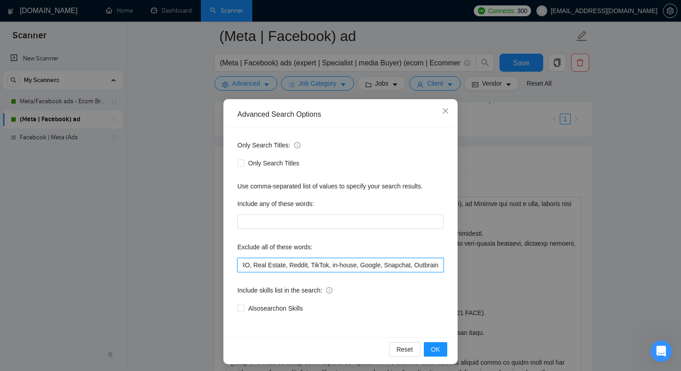
click at [465, 279] on div "Advanced Search Options Only Search Titles: Only Search Titles Use comma-separa…" at bounding box center [340, 185] width 681 height 371
click at [445, 111] on icon "close" at bounding box center [445, 110] width 5 height 5
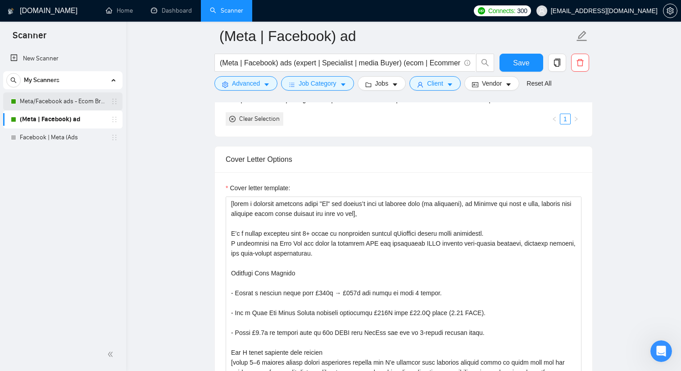
click at [81, 100] on link "Meta/Facebook ads - Ecom Broader" at bounding box center [63, 101] width 86 height 18
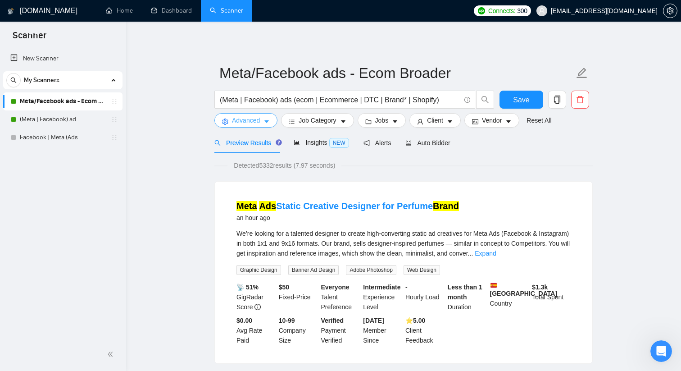
click at [253, 118] on span "Advanced" at bounding box center [246, 120] width 28 height 10
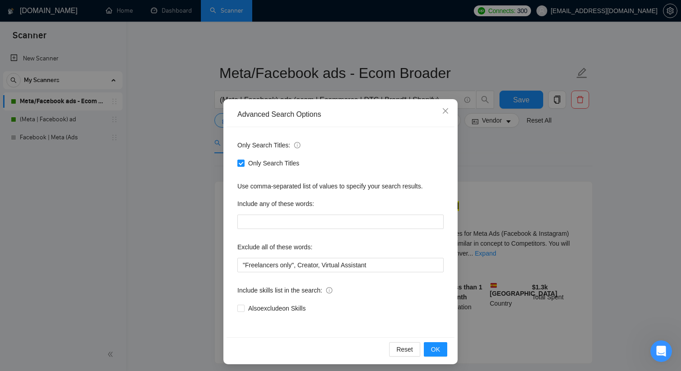
scroll to position [4, 0]
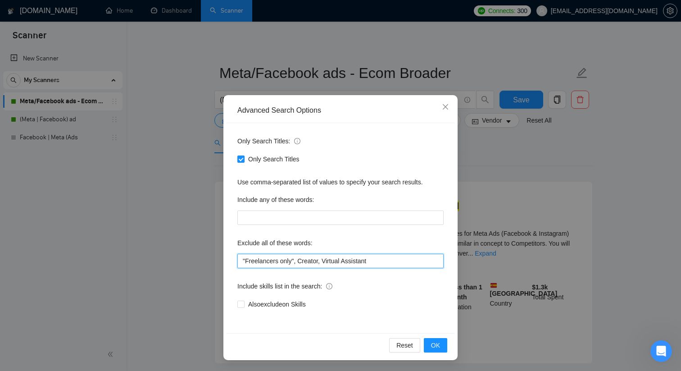
click at [370, 260] on input ""Freelancers only", Creator, Virtual Assistant" at bounding box center [340, 261] width 206 height 14
click at [377, 260] on input ""Freelancers only", Creator, Virtual Assistant" at bounding box center [340, 261] width 206 height 14
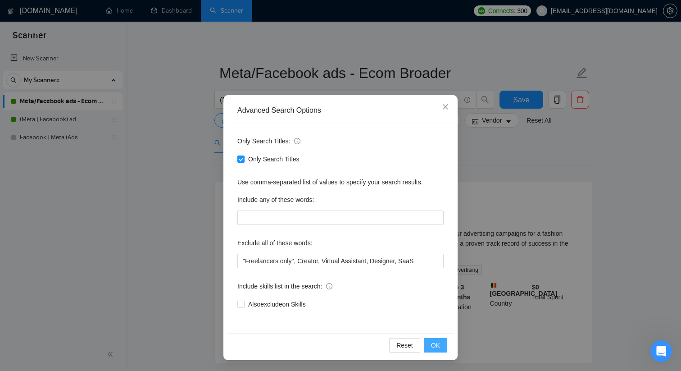
click at [433, 349] on span "OK" at bounding box center [435, 345] width 9 height 10
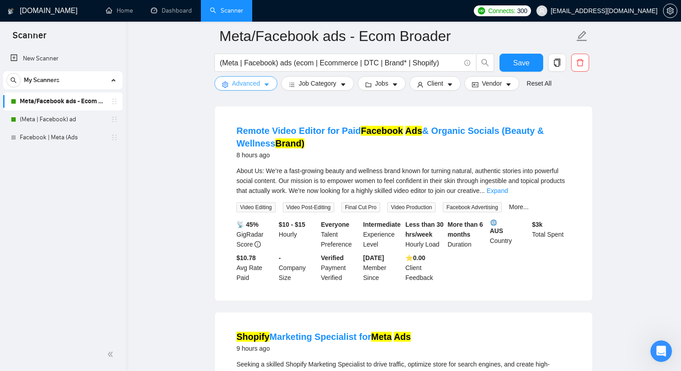
scroll to position [449, 0]
click at [246, 85] on span "Advanced" at bounding box center [246, 83] width 28 height 10
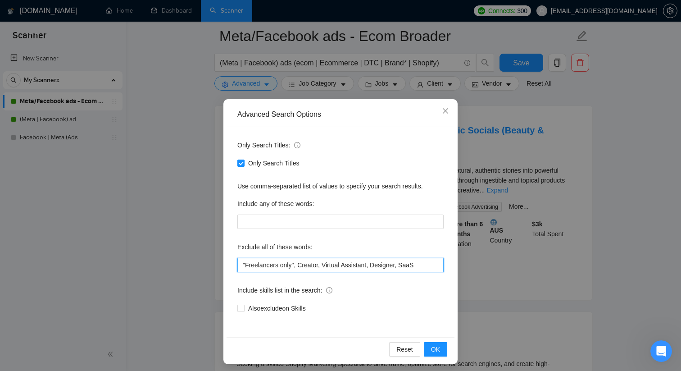
click at [427, 263] on input ""Freelancers only", Creator, Virtual Assistant, Designer, SaaS" at bounding box center [340, 265] width 206 height 14
type input ""Freelancers only", Creator, Virtual Assistant, Designer, SaaS, editor"
click at [436, 347] on span "OK" at bounding box center [435, 349] width 9 height 10
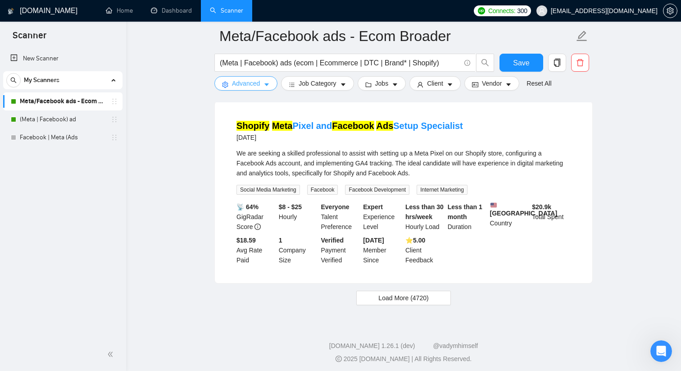
scroll to position [1863, 0]
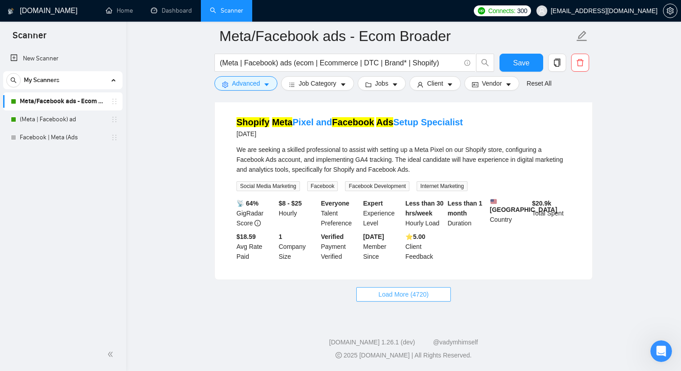
click at [420, 293] on span "Load More (4720)" at bounding box center [403, 294] width 50 height 10
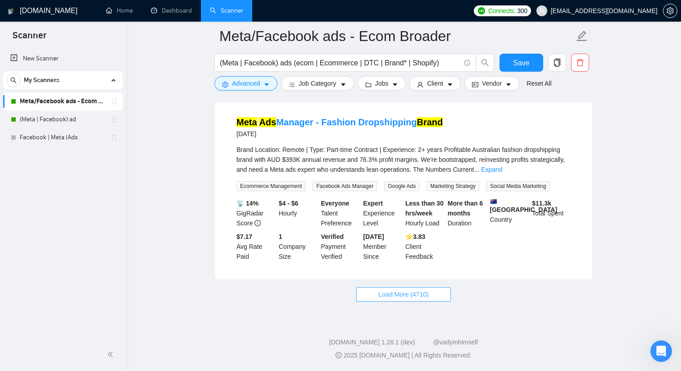
scroll to position [3871, 0]
click at [516, 62] on span "Save" at bounding box center [521, 62] width 16 height 11
